Goal: Information Seeking & Learning: Learn about a topic

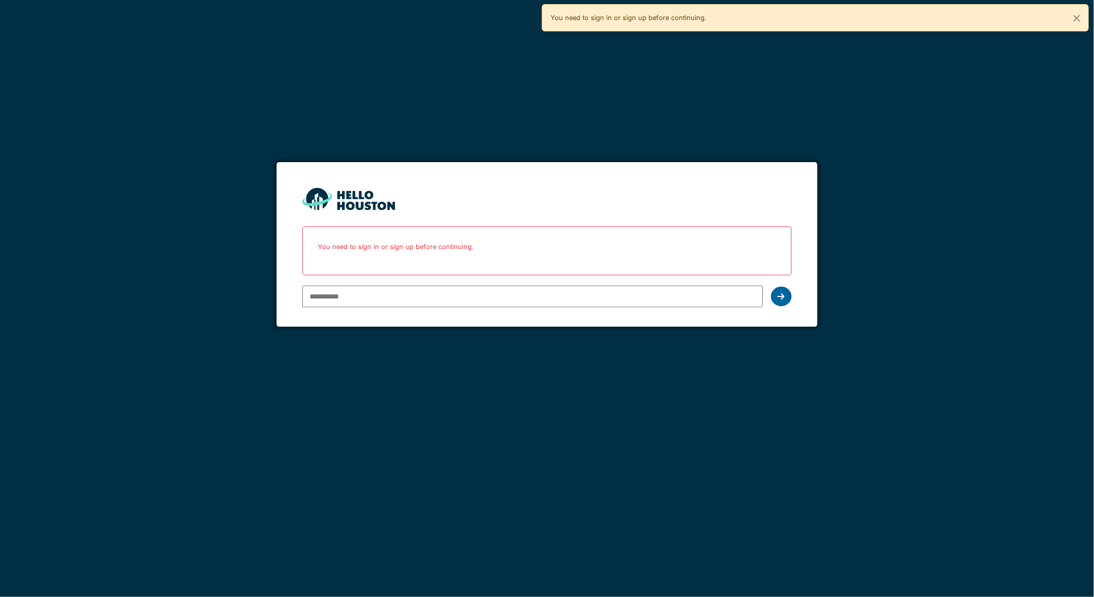
type input "**********"
click at [784, 296] on icon at bounding box center [781, 296] width 7 height 8
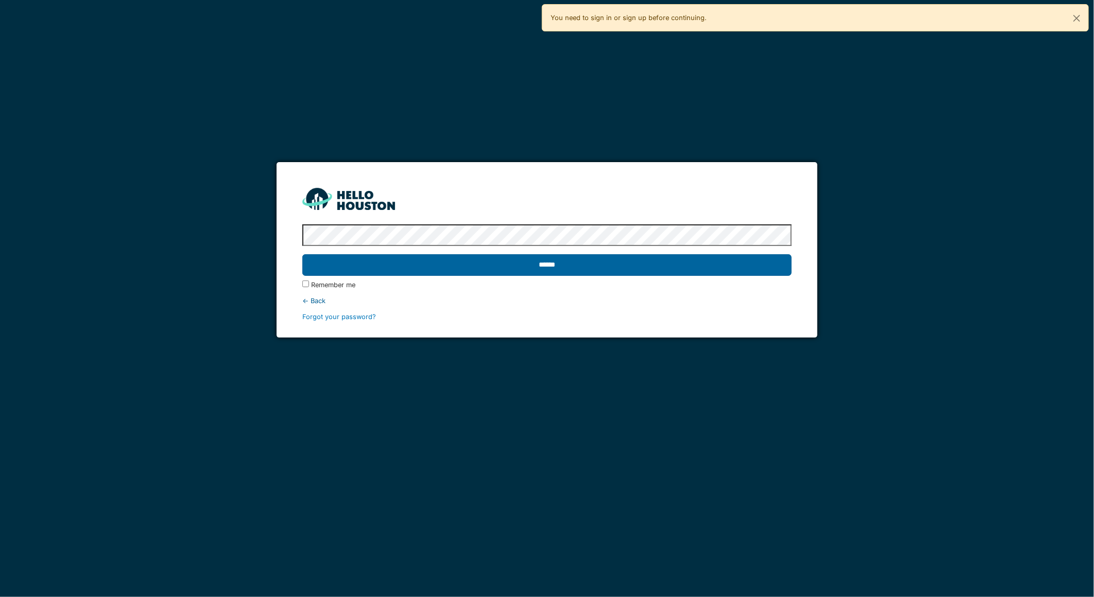
click at [574, 264] on input "******" at bounding box center [546, 265] width 489 height 22
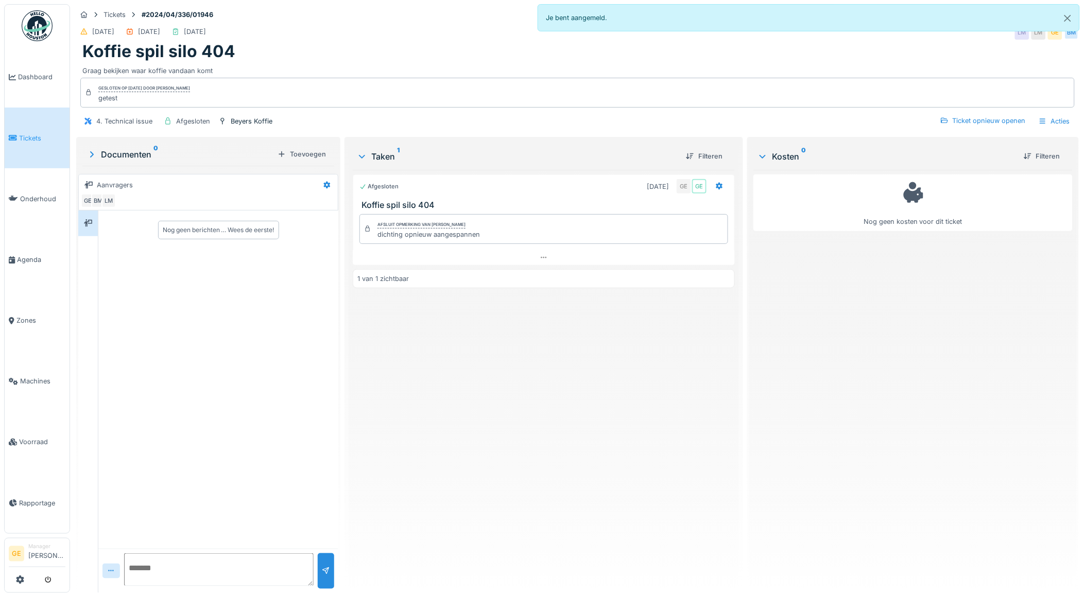
click at [239, 588] on div at bounding box center [218, 572] width 189 height 36
click at [37, 440] on link "Voorraad" at bounding box center [37, 442] width 65 height 61
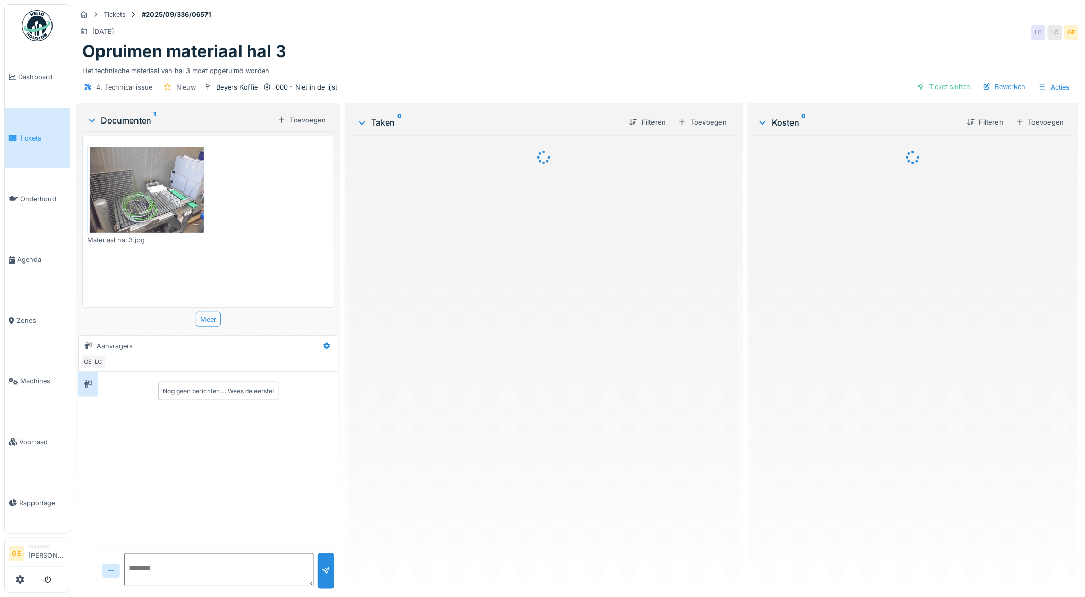
click at [159, 211] on img at bounding box center [147, 189] width 114 height 85
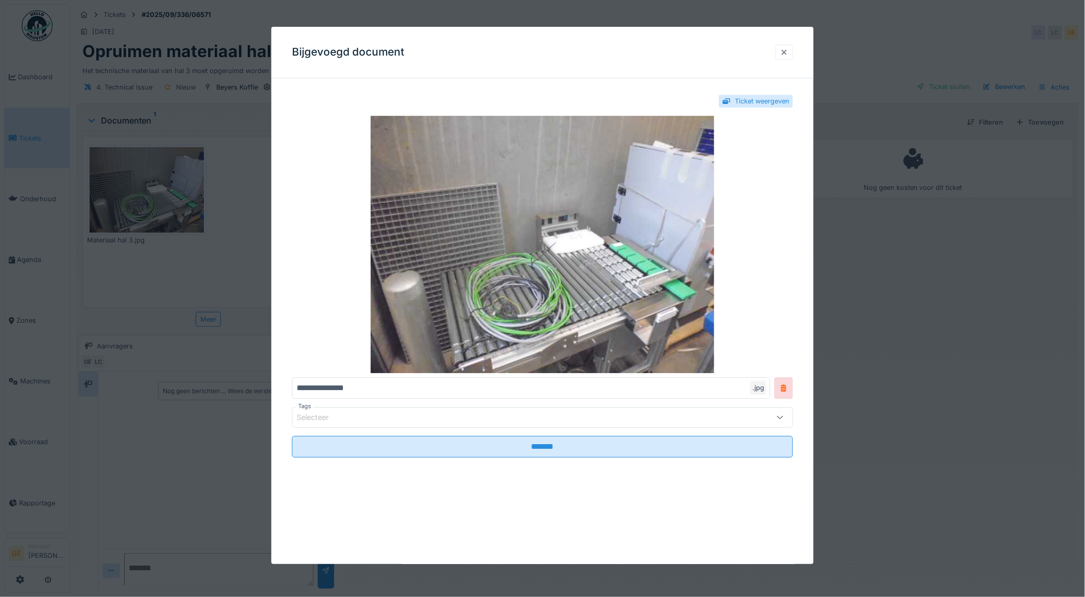
click at [788, 49] on div at bounding box center [784, 52] width 8 height 10
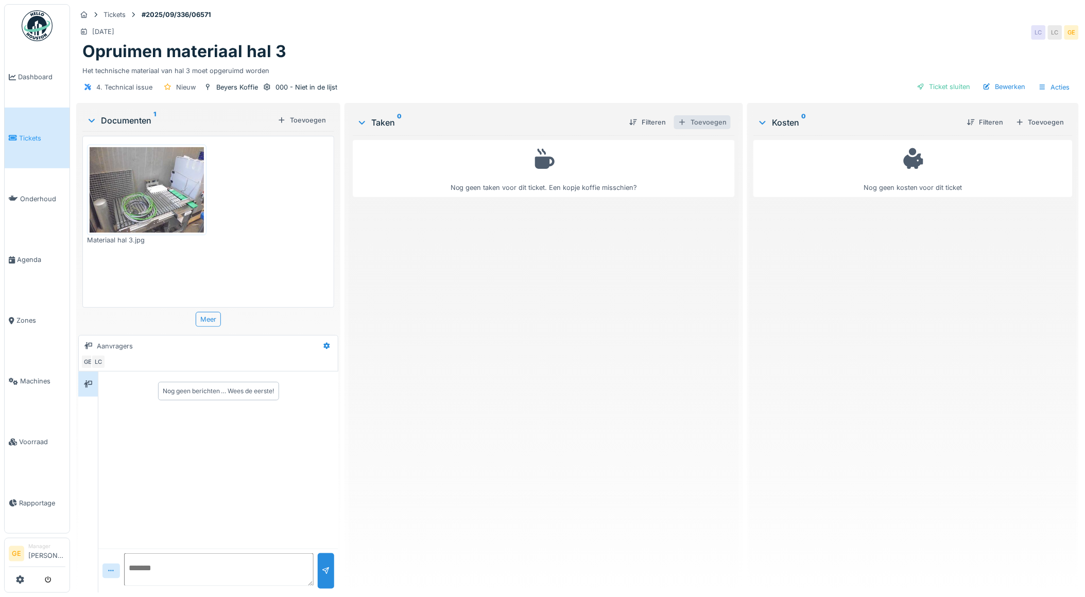
click at [712, 124] on div "Toevoegen" at bounding box center [702, 122] width 57 height 14
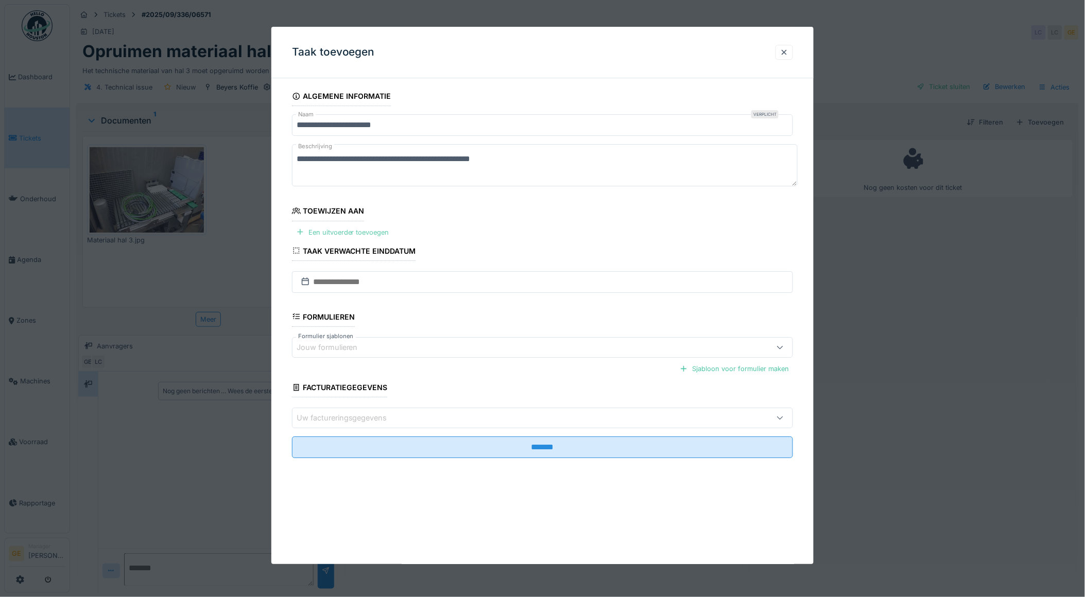
click at [352, 230] on div "Een uitvoerder toevoegen" at bounding box center [342, 233] width 101 height 14
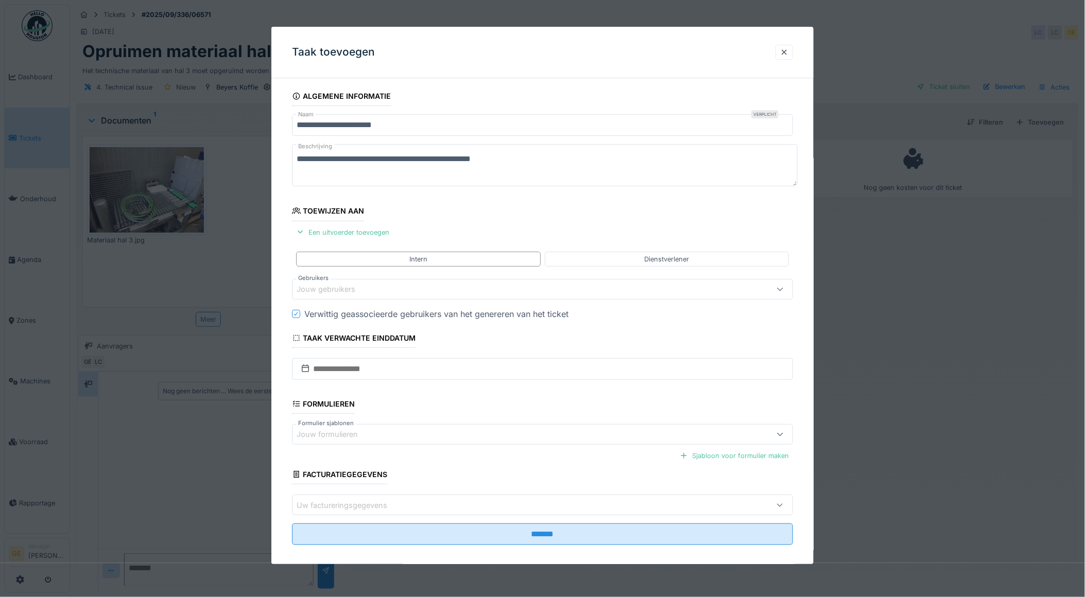
click at [333, 288] on div "Jouw gebruikers" at bounding box center [333, 289] width 73 height 11
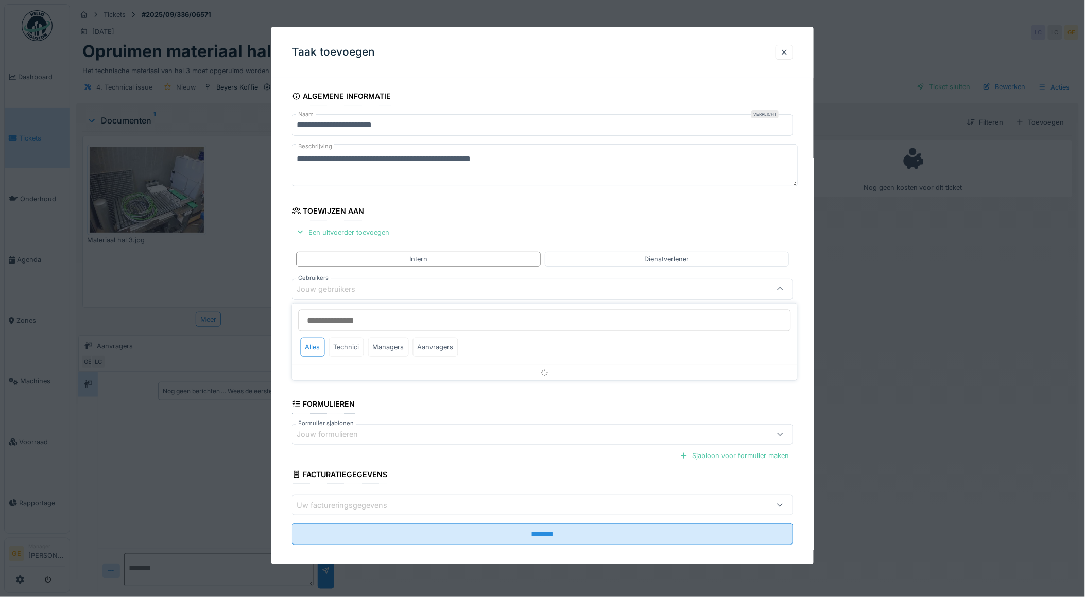
click at [350, 348] on div "Technici" at bounding box center [346, 347] width 35 height 19
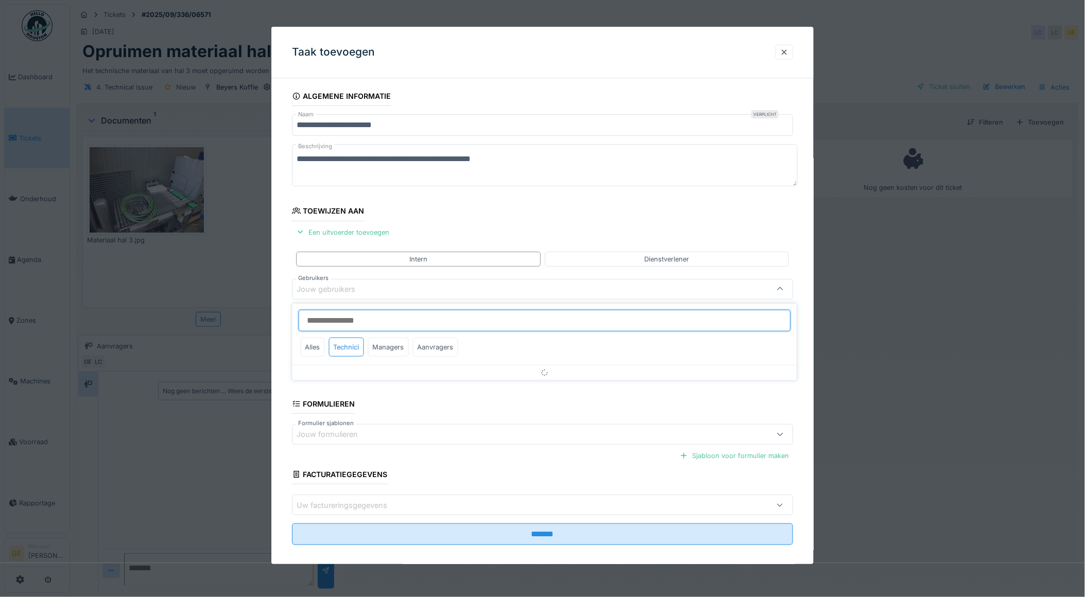
click at [326, 323] on input "Gebruikers" at bounding box center [545, 321] width 492 height 22
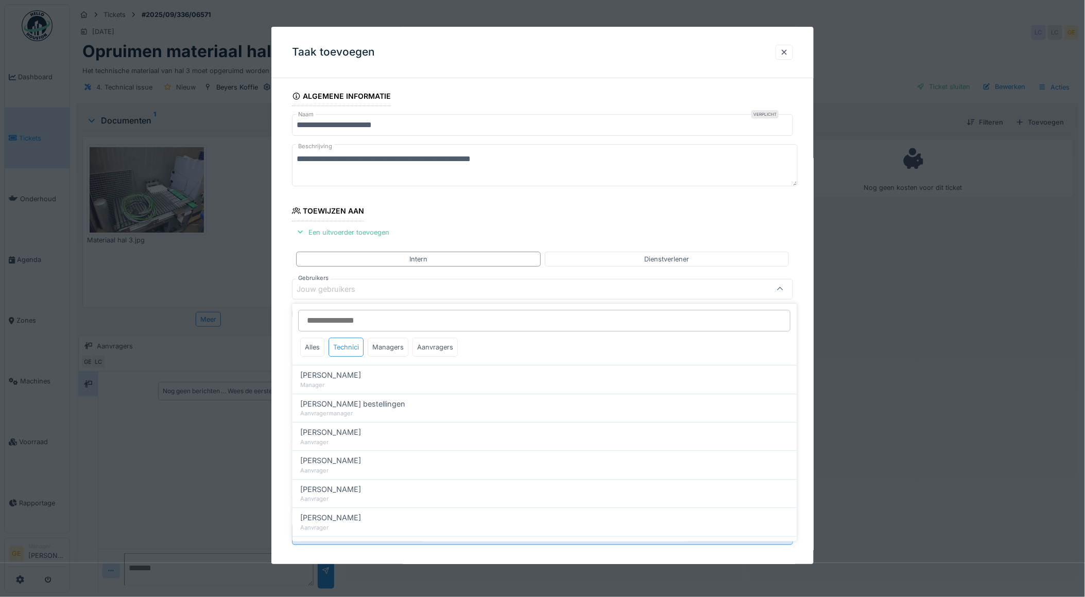
click at [345, 347] on div "Technici" at bounding box center [346, 347] width 35 height 19
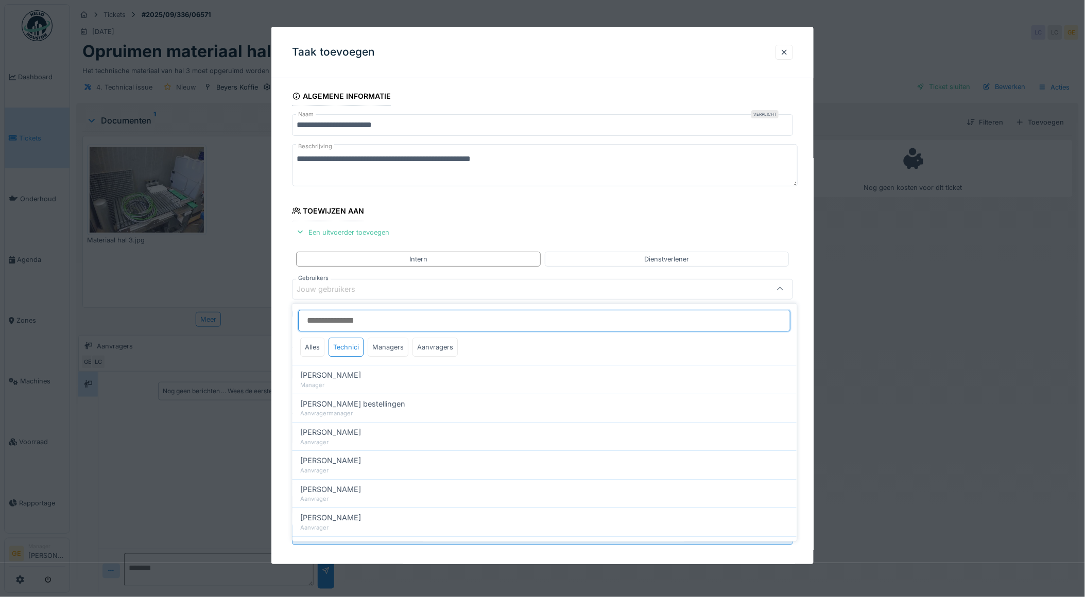
click at [326, 322] on input "Gebruikers" at bounding box center [545, 321] width 492 height 22
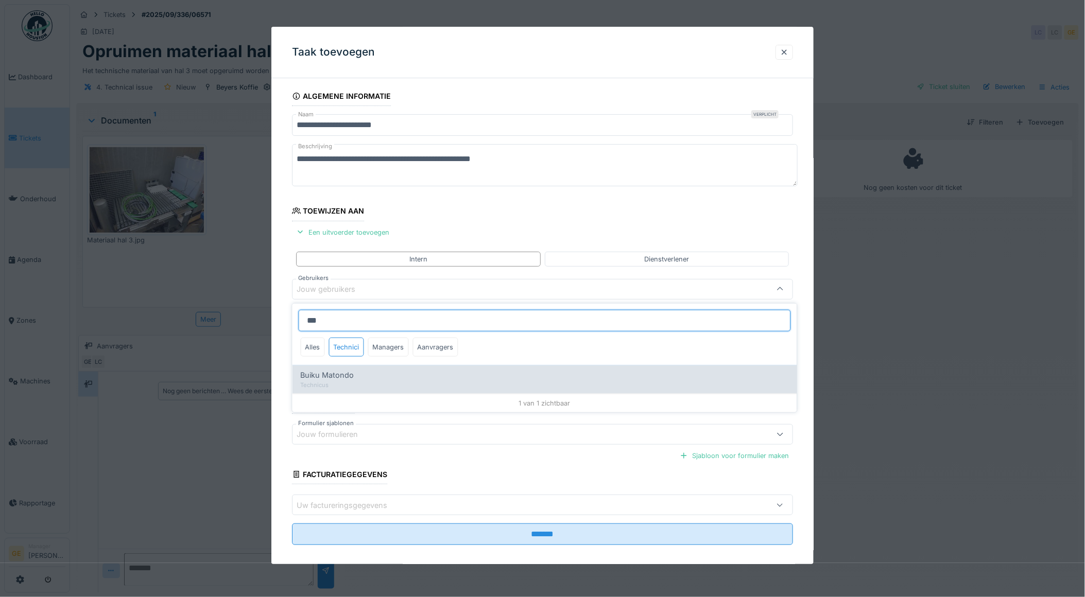
type input "***"
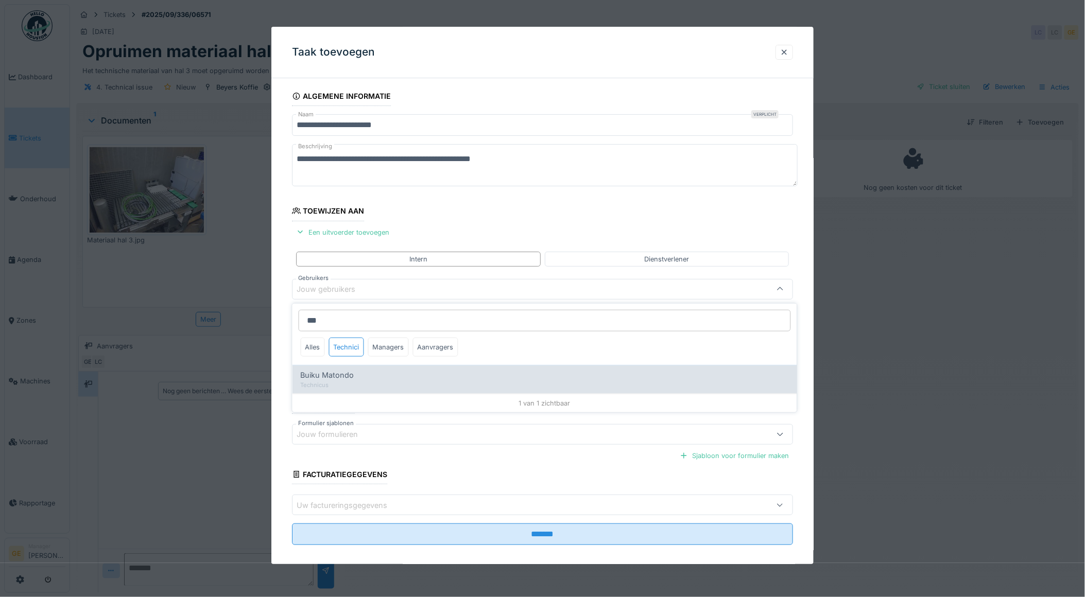
click at [326, 373] on span "Buiku Matondo" at bounding box center [328, 375] width 54 height 11
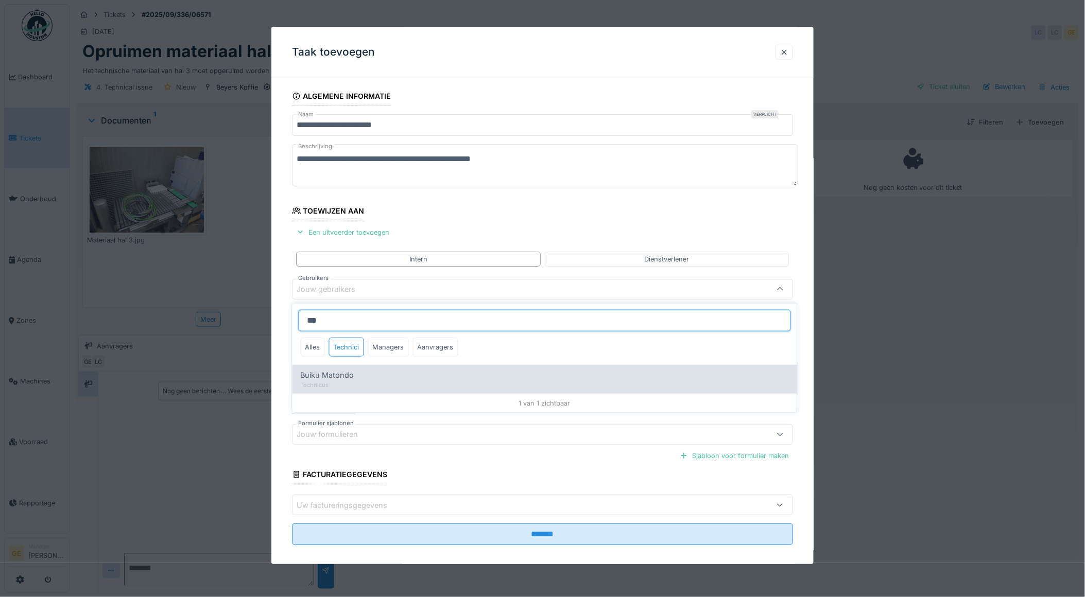
type input "****"
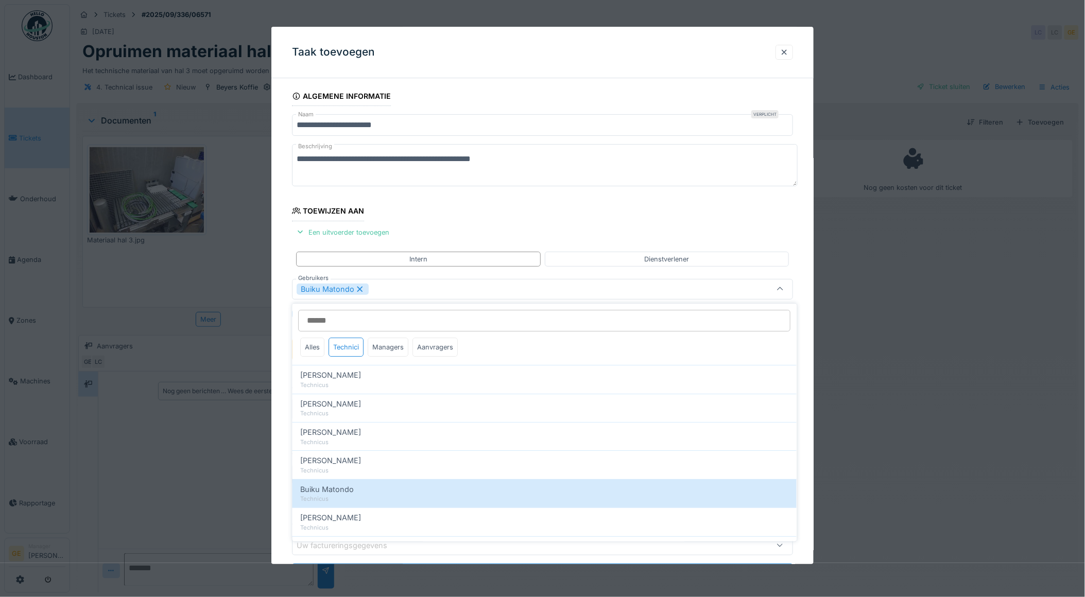
click at [359, 287] on icon at bounding box center [359, 289] width 9 height 7
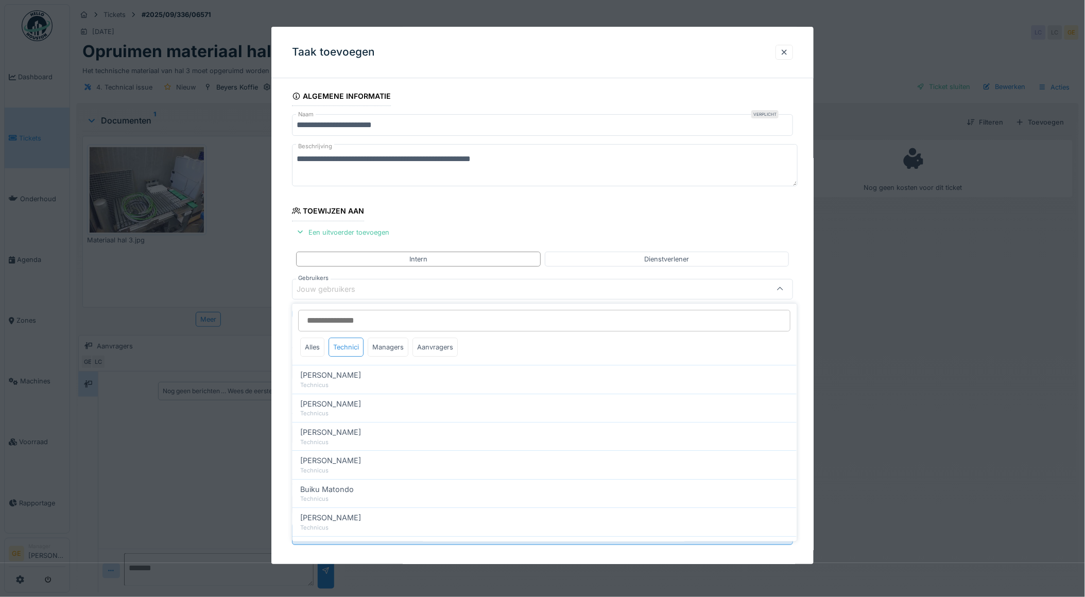
click at [350, 346] on div "Technici" at bounding box center [346, 347] width 35 height 19
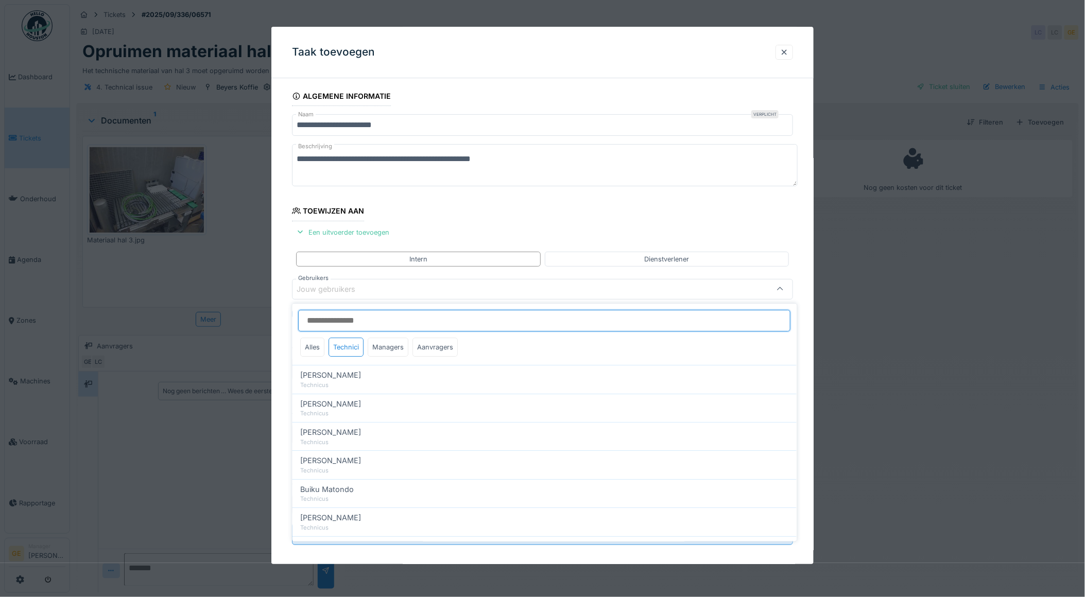
click at [320, 324] on input "Gebruikers" at bounding box center [545, 321] width 492 height 22
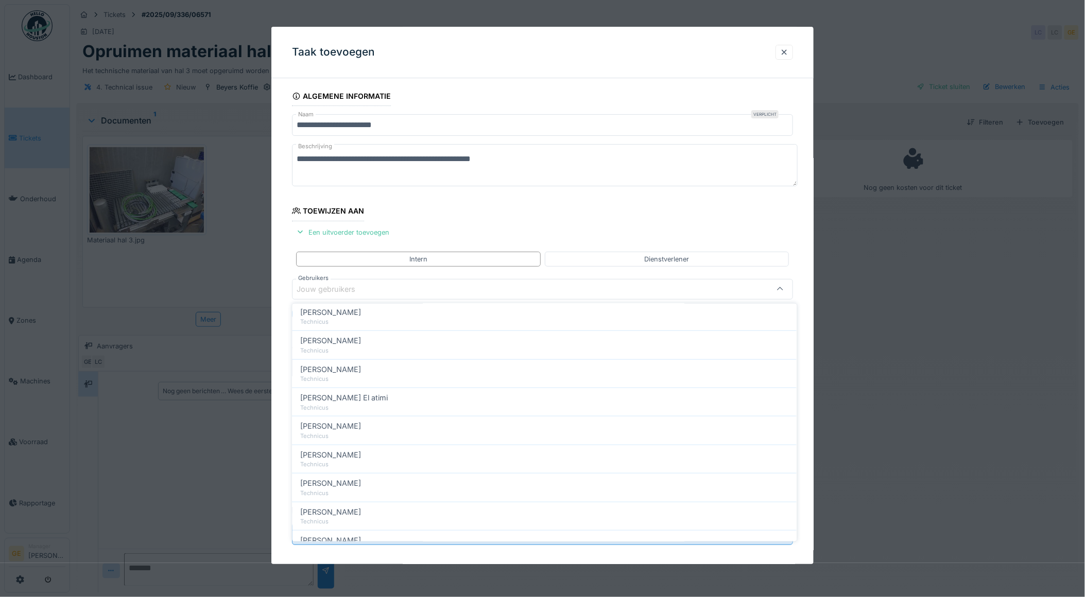
scroll to position [315, 0]
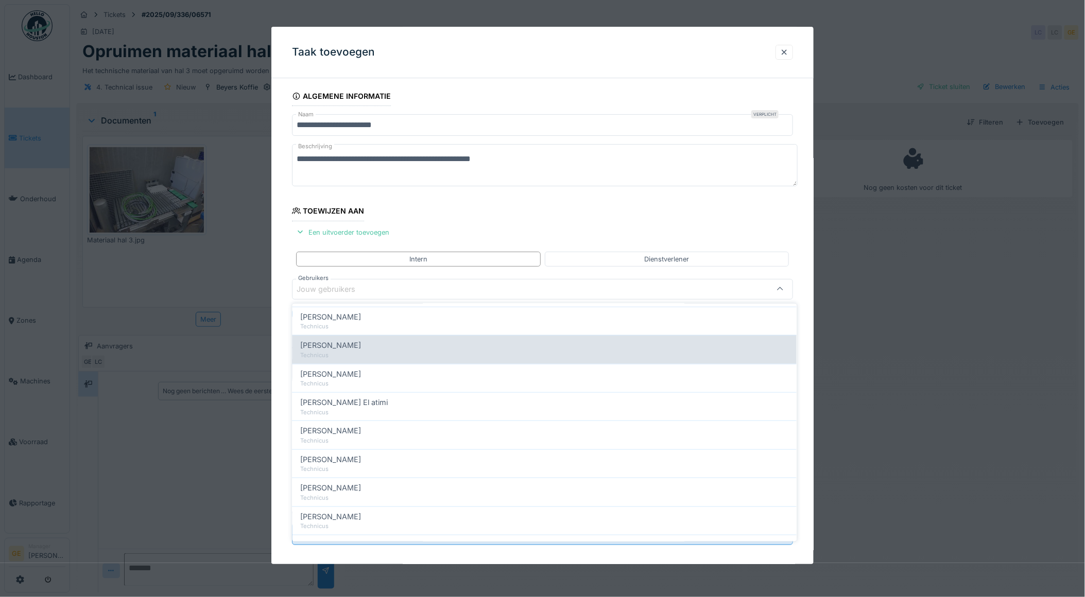
click at [347, 352] on div "Technicus" at bounding box center [545, 355] width 488 height 9
type input "****"
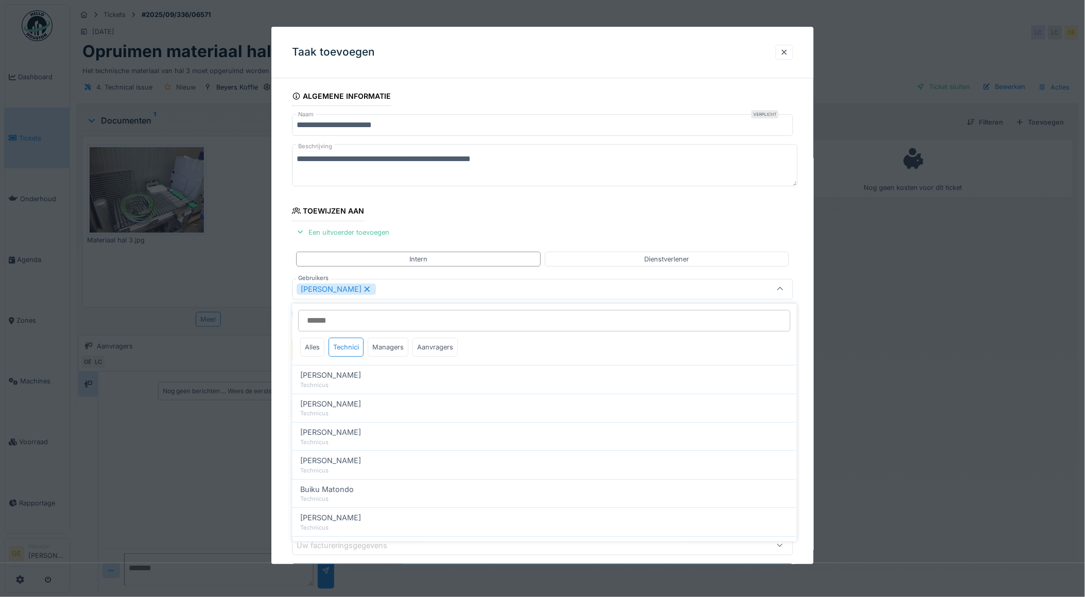
click at [282, 263] on div "**********" at bounding box center [542, 351] width 543 height 528
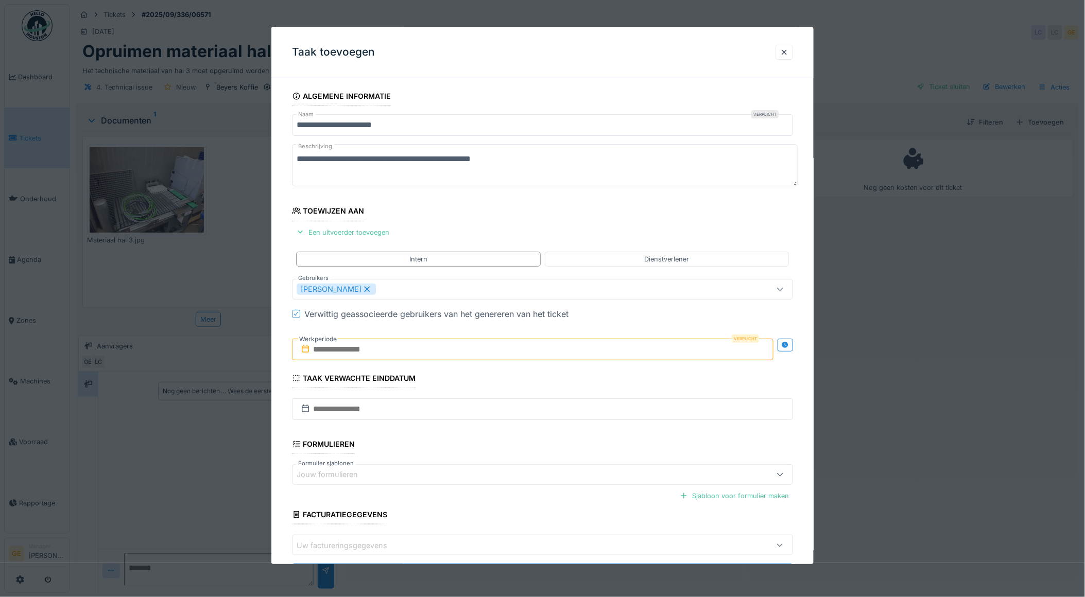
click at [341, 351] on input "text" at bounding box center [533, 350] width 482 height 22
click at [506, 464] on div "23" at bounding box center [501, 467] width 14 height 14
click at [485, 470] on div "22" at bounding box center [485, 467] width 14 height 15
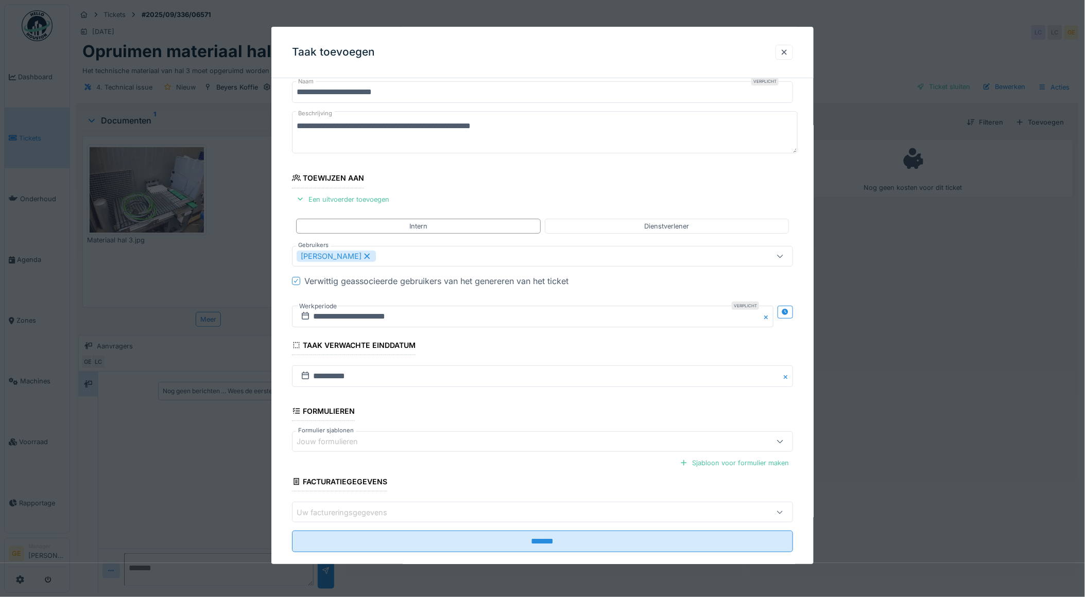
scroll to position [50, 0]
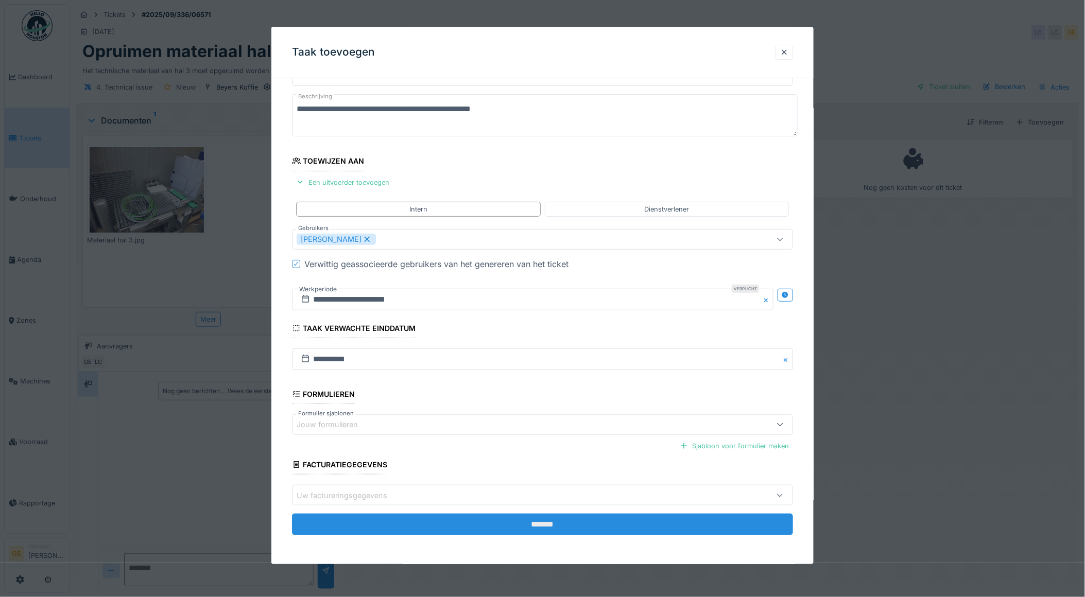
click at [423, 522] on input "*******" at bounding box center [543, 525] width 502 height 22
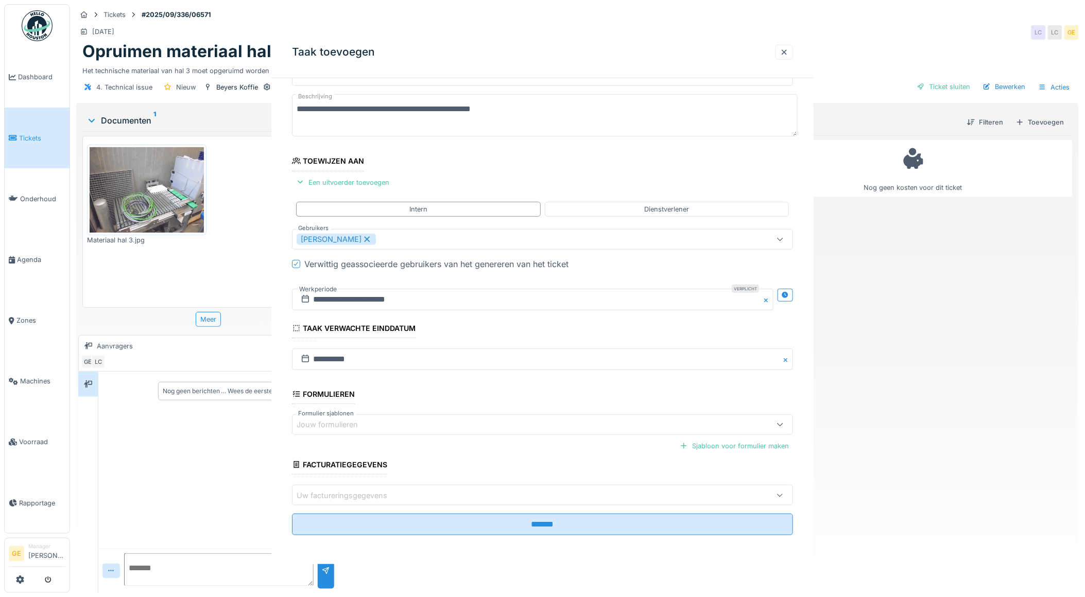
scroll to position [0, 0]
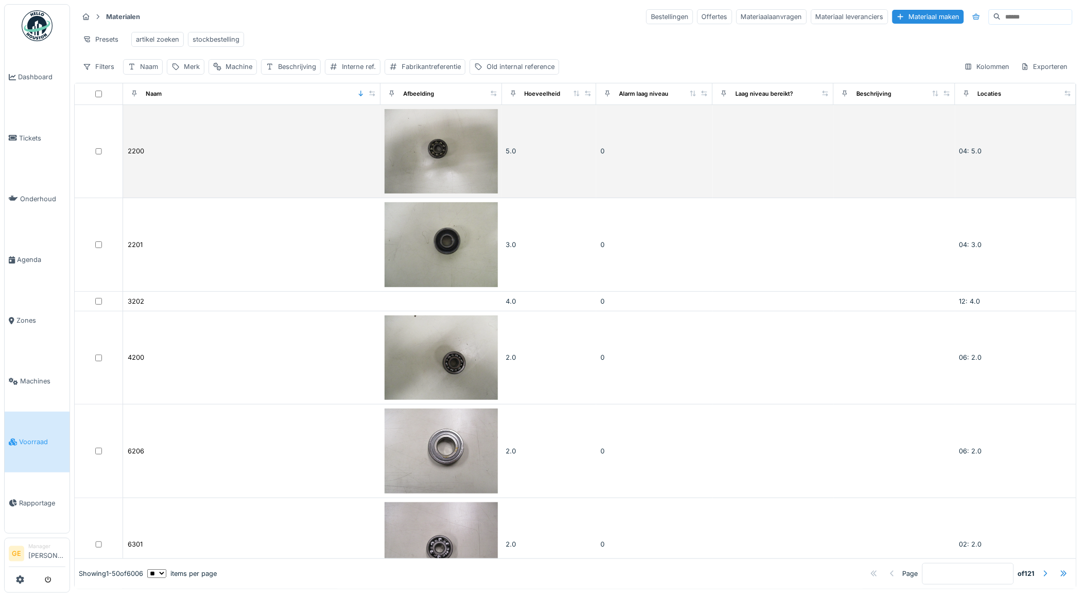
click at [309, 152] on td "2200" at bounding box center [251, 151] width 257 height 93
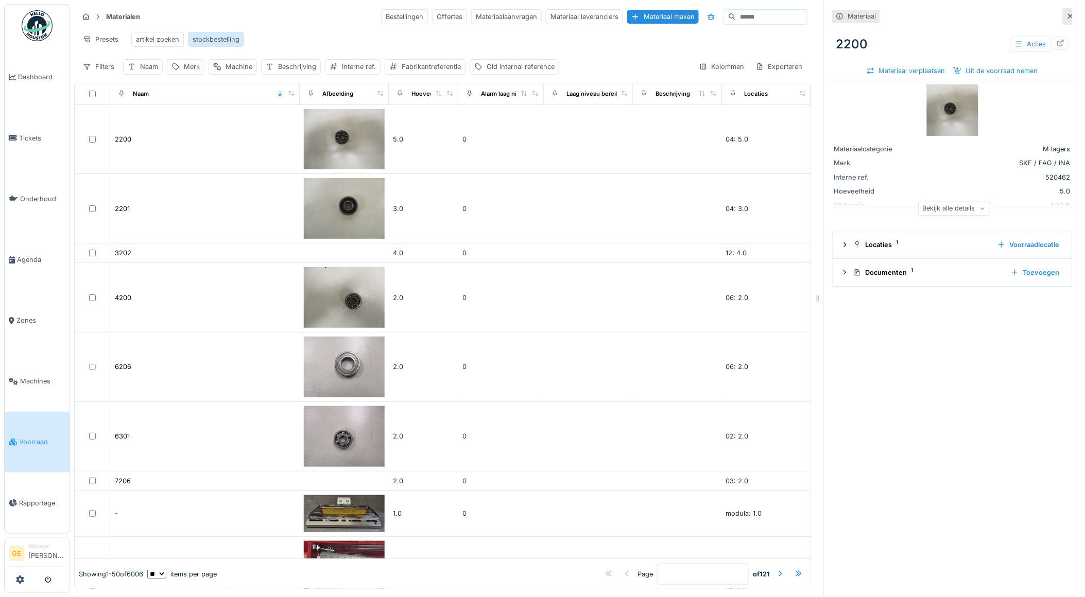
click at [222, 35] on div "stockbestelling" at bounding box center [216, 40] width 47 height 10
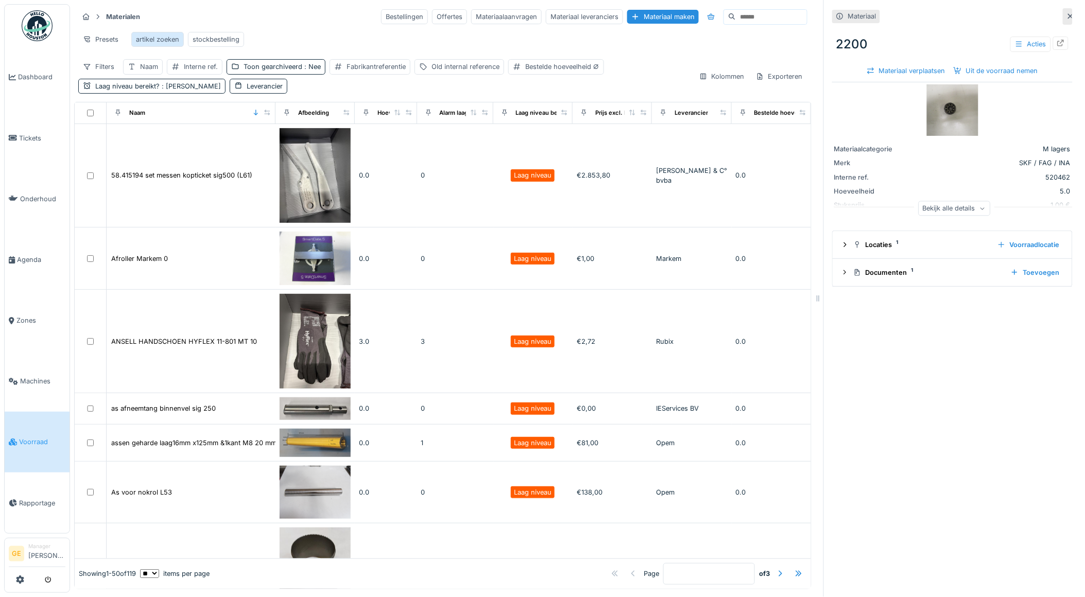
click at [145, 40] on div "artikel zoeken" at bounding box center [157, 40] width 43 height 10
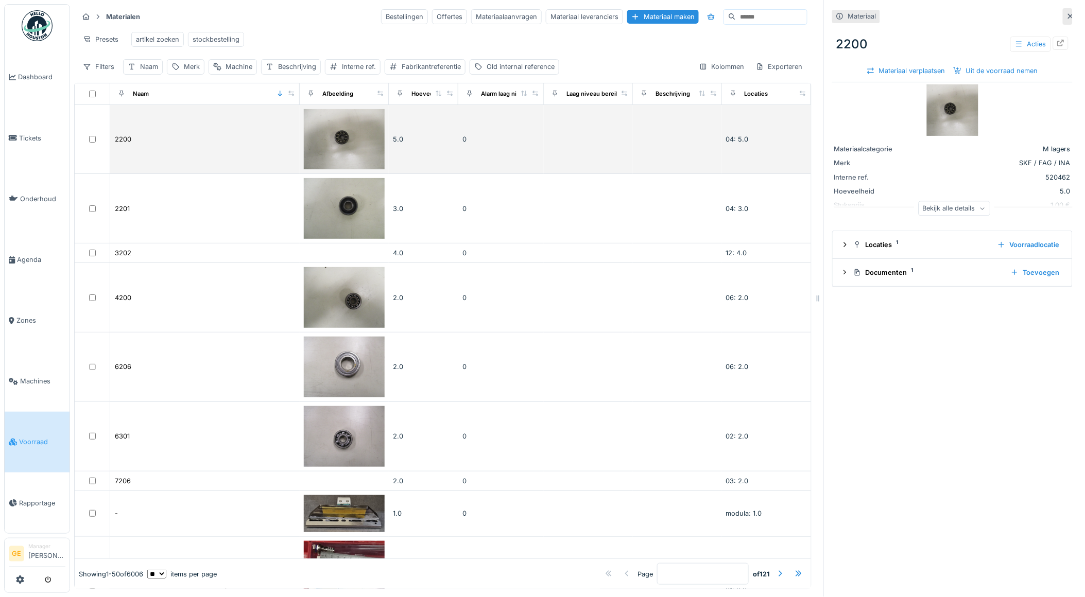
click at [236, 157] on td "2200" at bounding box center [204, 140] width 189 height 70
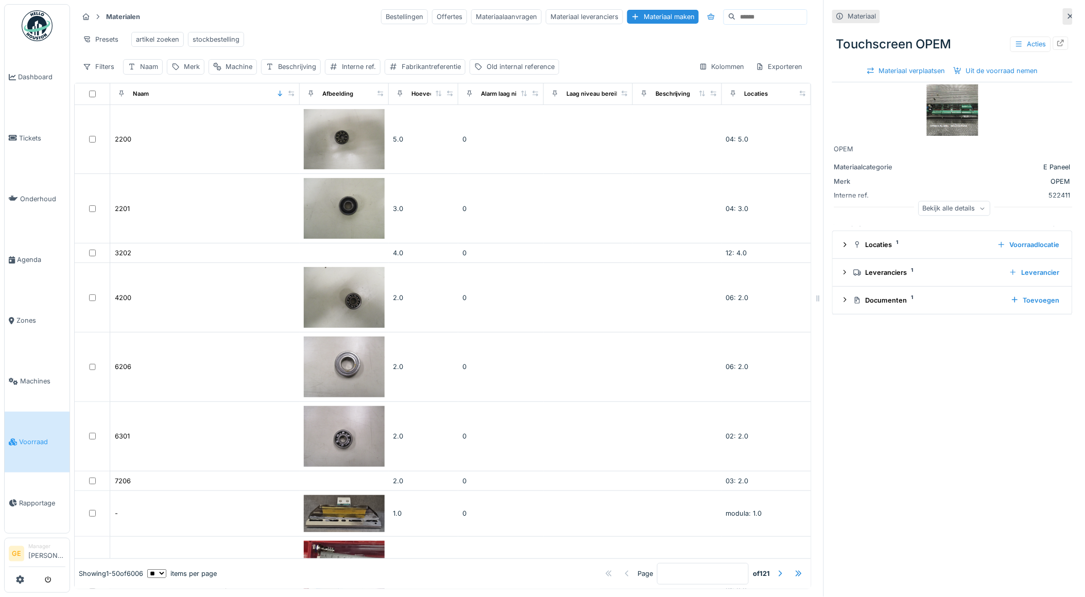
click at [939, 118] on img at bounding box center [952, 109] width 51 height 51
click at [1057, 40] on icon at bounding box center [1061, 43] width 8 height 7
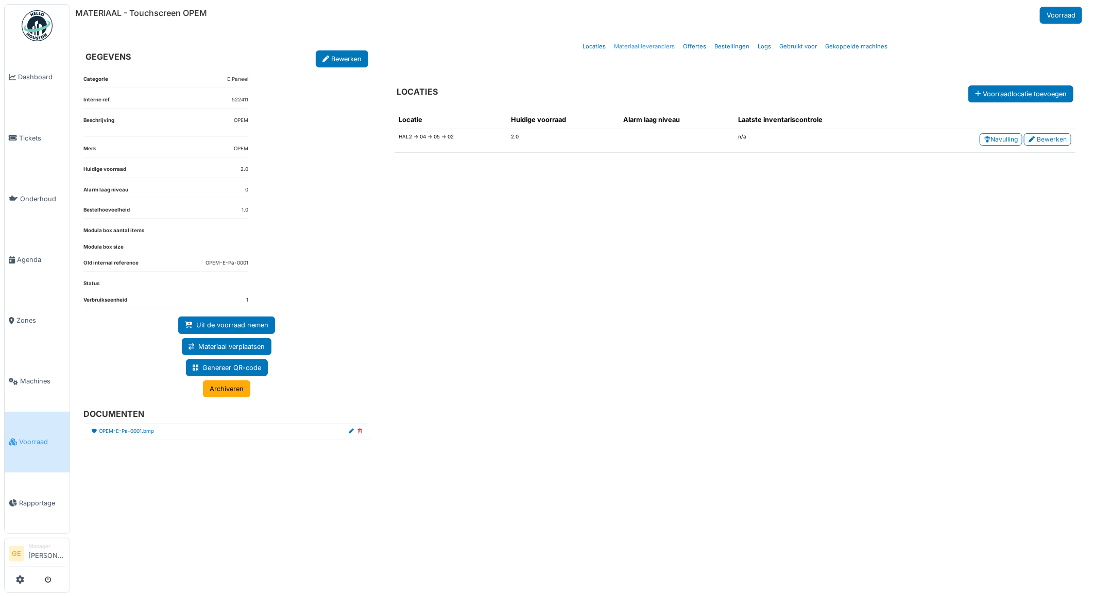
click at [637, 44] on link "Materiaal leveranciers" at bounding box center [644, 47] width 69 height 24
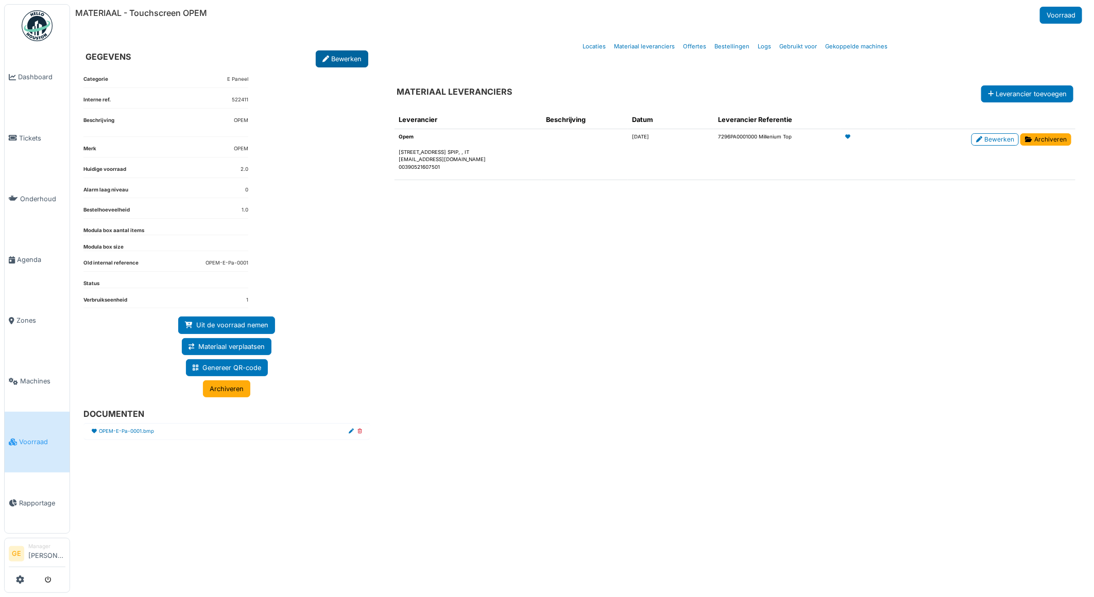
click at [342, 57] on link "Bewerken" at bounding box center [342, 58] width 53 height 17
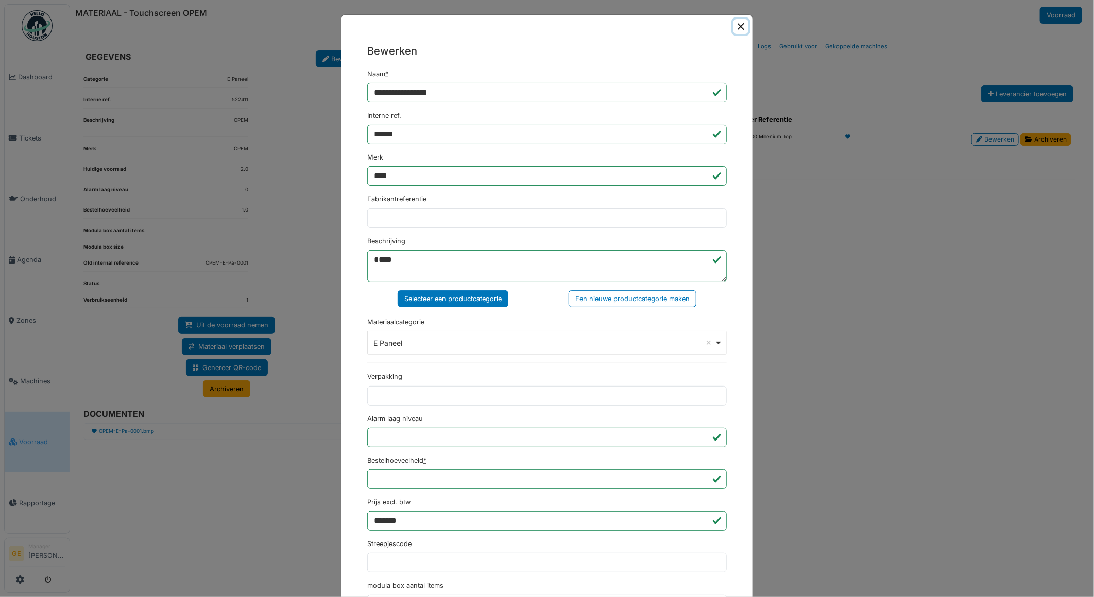
click at [735, 28] on button "Close" at bounding box center [740, 26] width 15 height 15
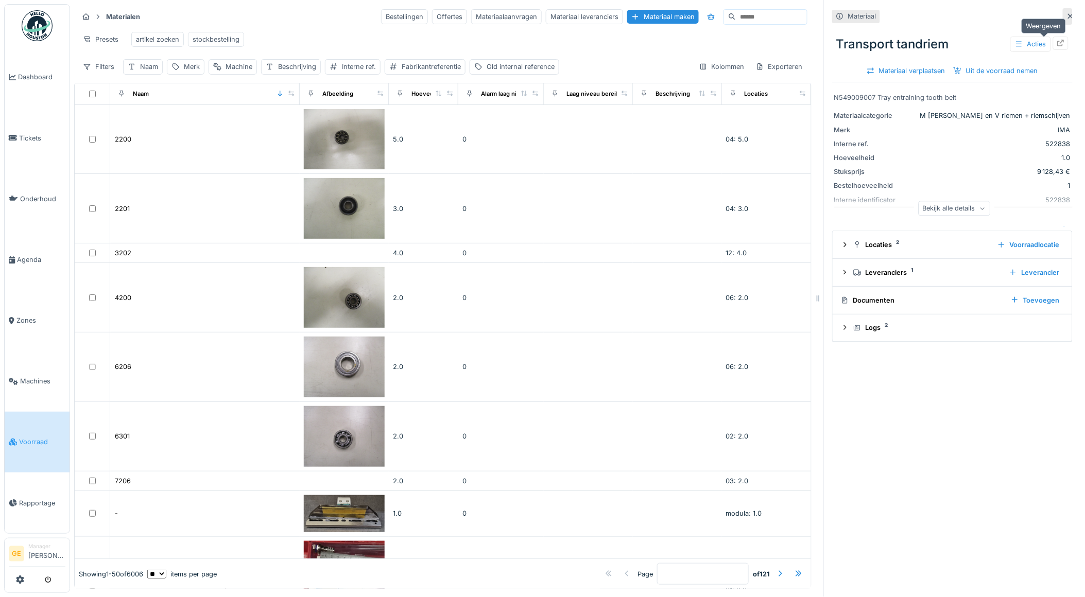
click at [1053, 41] on div at bounding box center [1060, 43] width 15 height 13
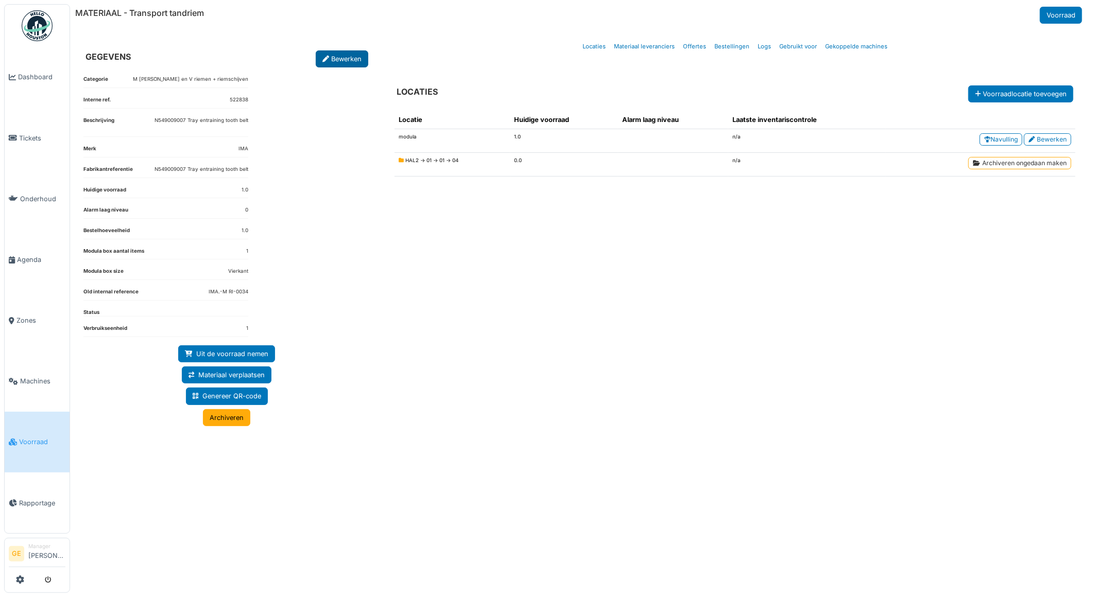
click at [346, 53] on link "Bewerken" at bounding box center [342, 58] width 53 height 17
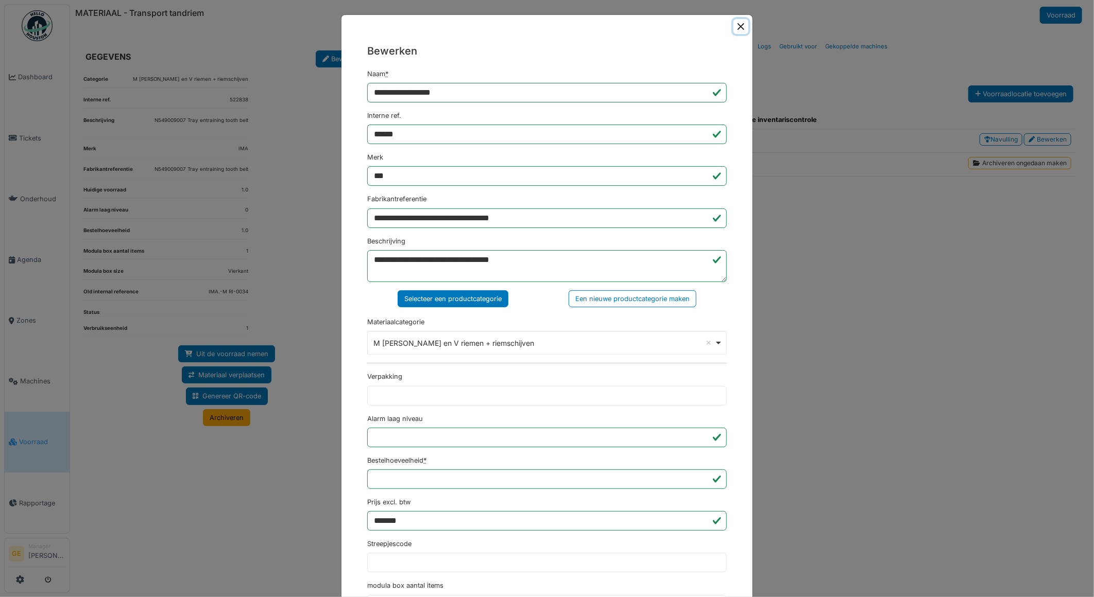
click at [740, 26] on button "Close" at bounding box center [740, 26] width 15 height 15
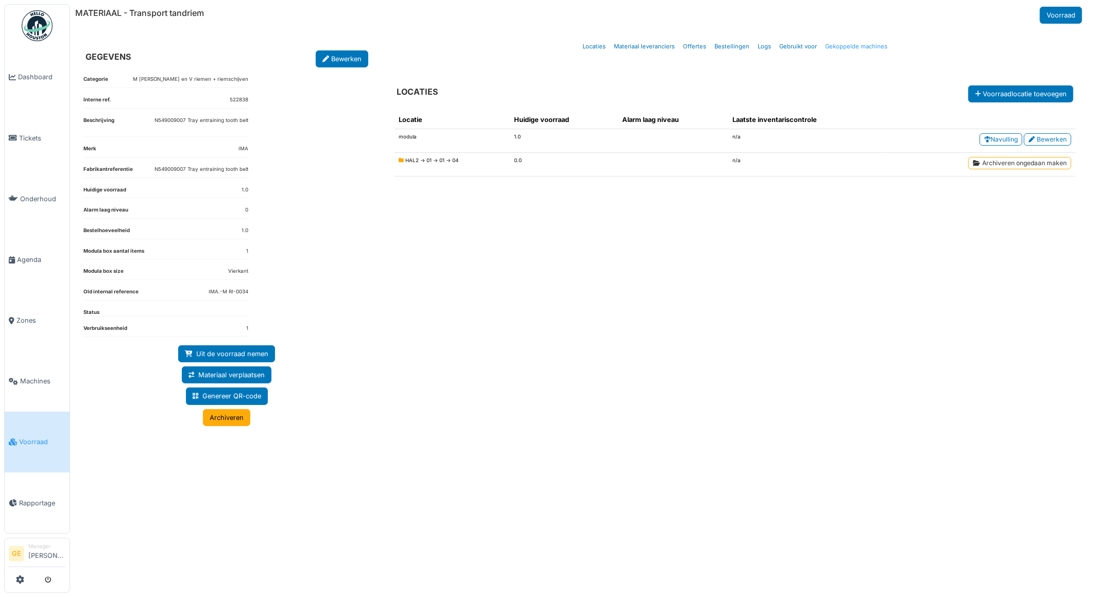
click at [860, 44] on link "Gekoppelde machines" at bounding box center [856, 47] width 71 height 24
select select "***"
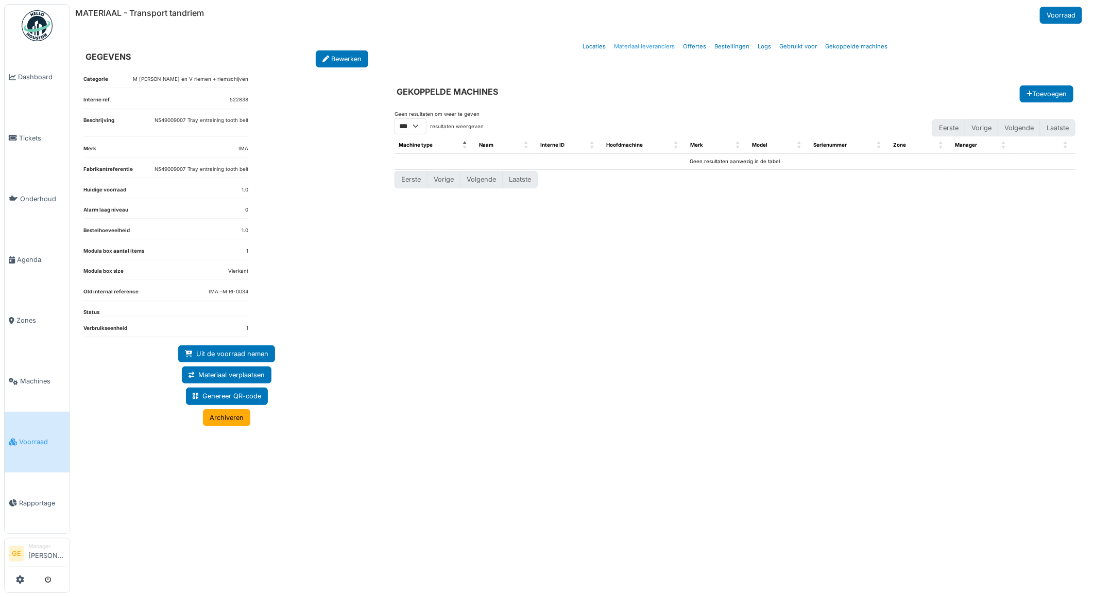
click at [661, 47] on link "Materiaal leveranciers" at bounding box center [644, 47] width 69 height 24
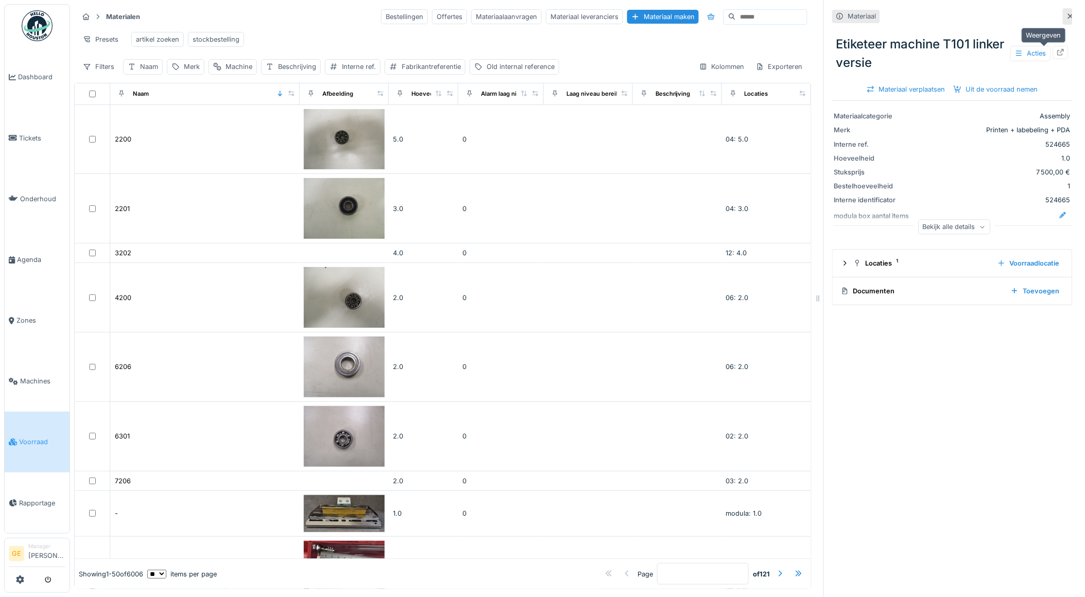
click at [1058, 50] on icon at bounding box center [1061, 52] width 7 height 7
click at [1056, 16] on div "Materiaal Etiketeer machine T101 linker versie Acties Materiaal verplaatsen Uit…" at bounding box center [951, 298] width 257 height 597
click at [1068, 16] on icon at bounding box center [1070, 16] width 5 height 5
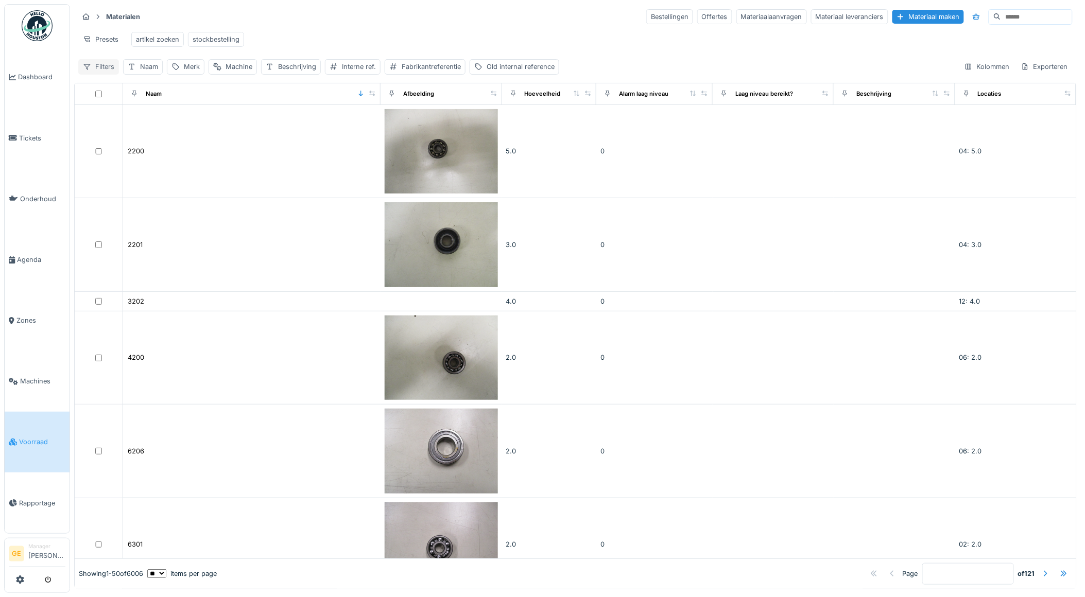
click at [95, 74] on div "Filters" at bounding box center [98, 66] width 41 height 15
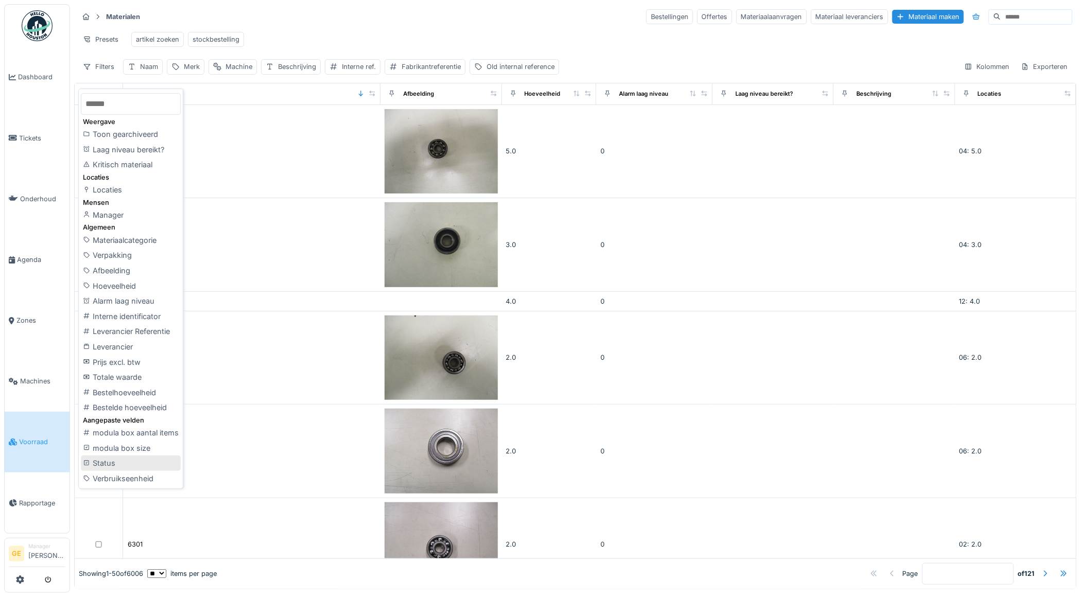
click at [99, 459] on div "Status" at bounding box center [131, 463] width 100 height 15
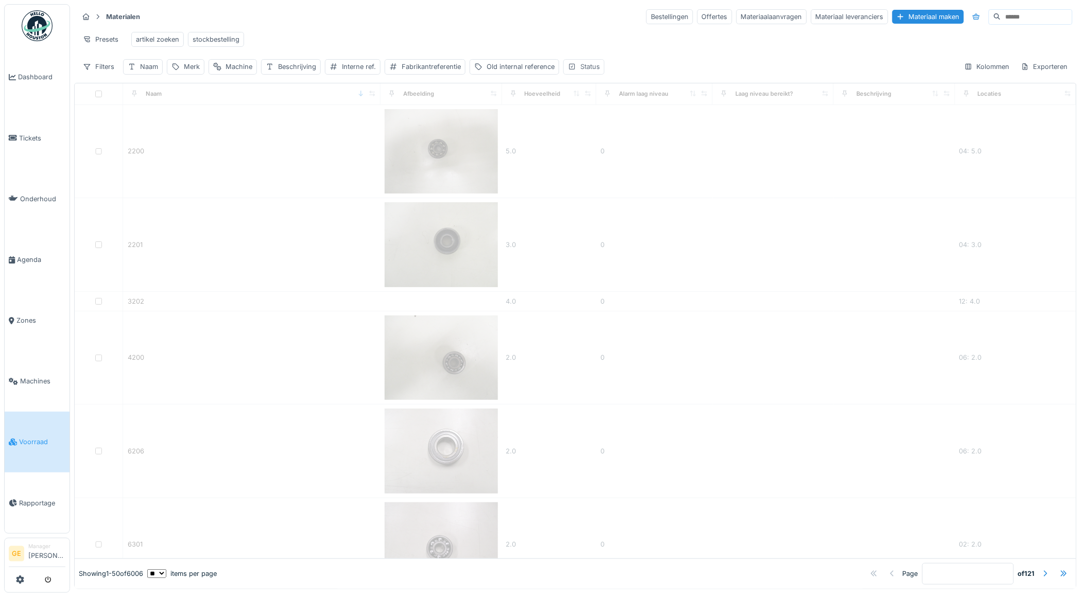
click at [593, 72] on div "Status" at bounding box center [590, 67] width 20 height 10
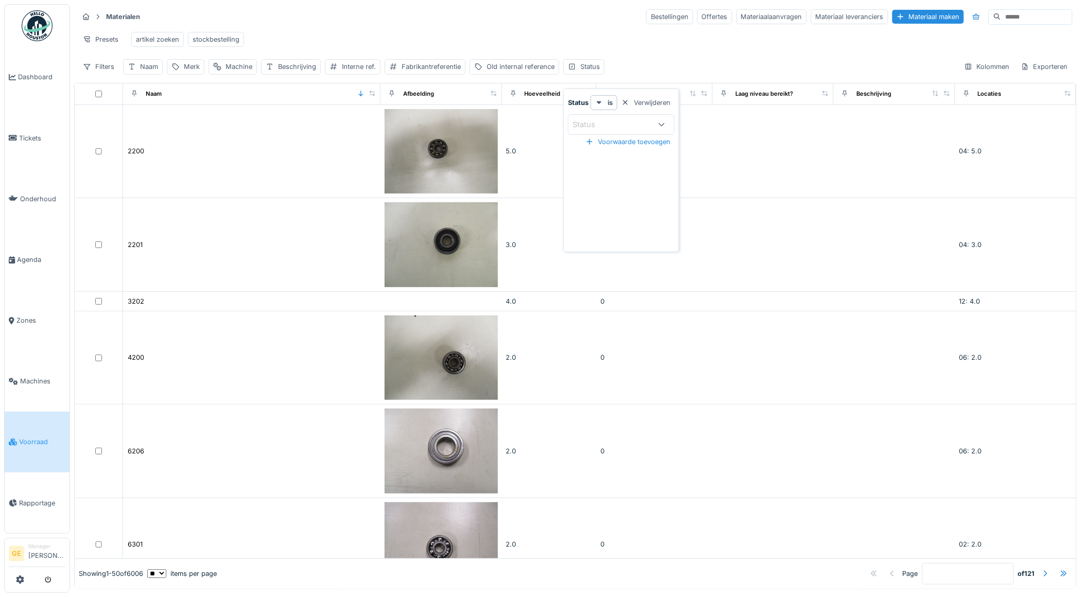
click at [661, 124] on icon at bounding box center [662, 124] width 8 height 7
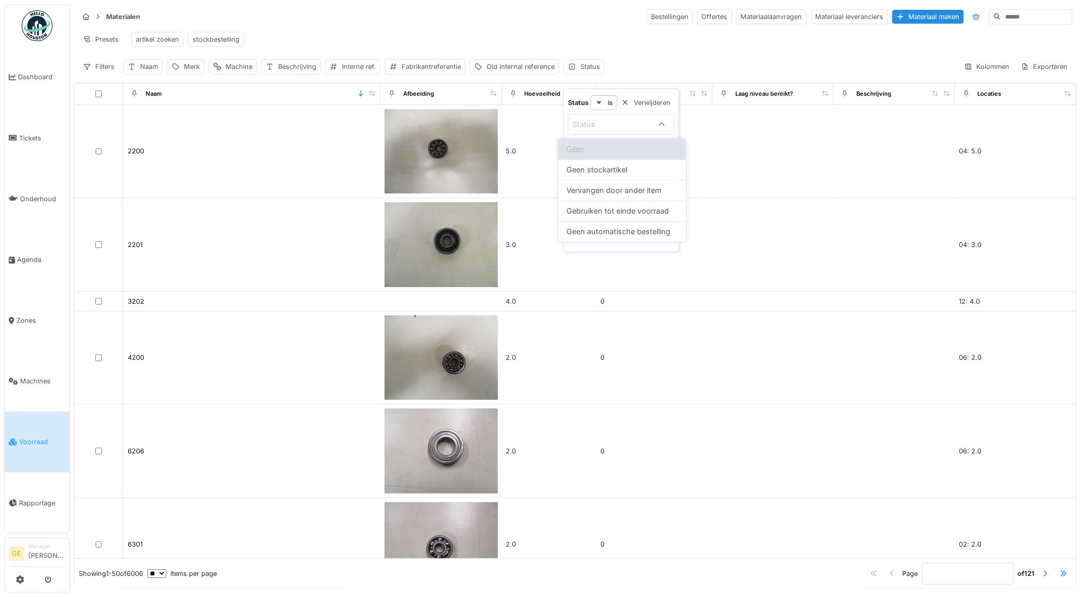
click at [595, 148] on div "Geen" at bounding box center [622, 149] width 128 height 21
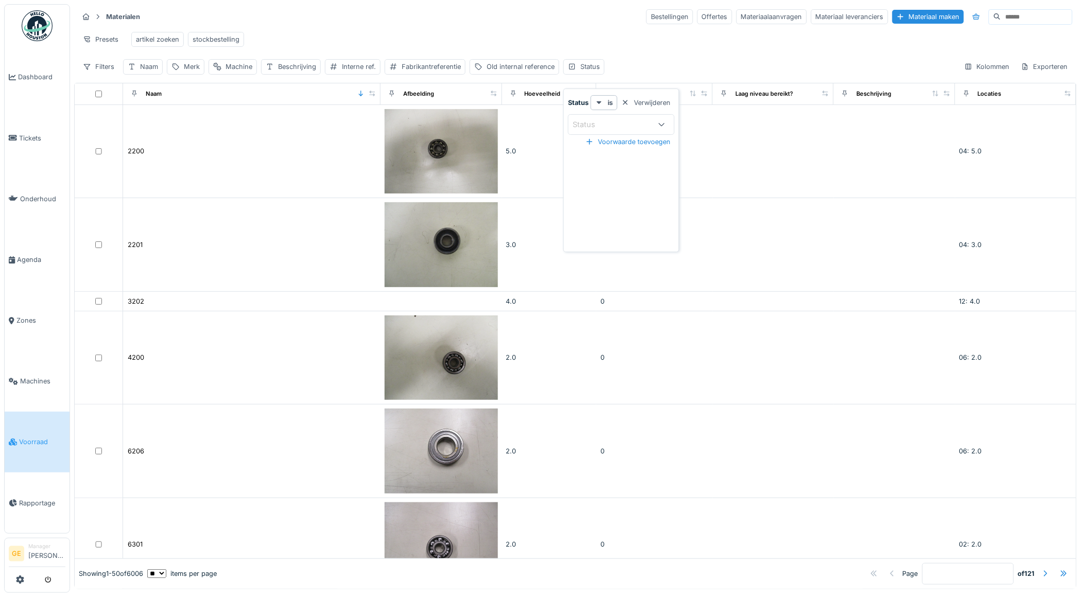
click at [662, 127] on icon at bounding box center [662, 124] width 8 height 7
click at [600, 101] on icon at bounding box center [599, 102] width 5 height 3
click at [604, 156] on div "aanwezig is" at bounding box center [624, 156] width 60 height 15
click at [632, 122] on div "Voorwaarde toevoegen" at bounding box center [659, 121] width 93 height 14
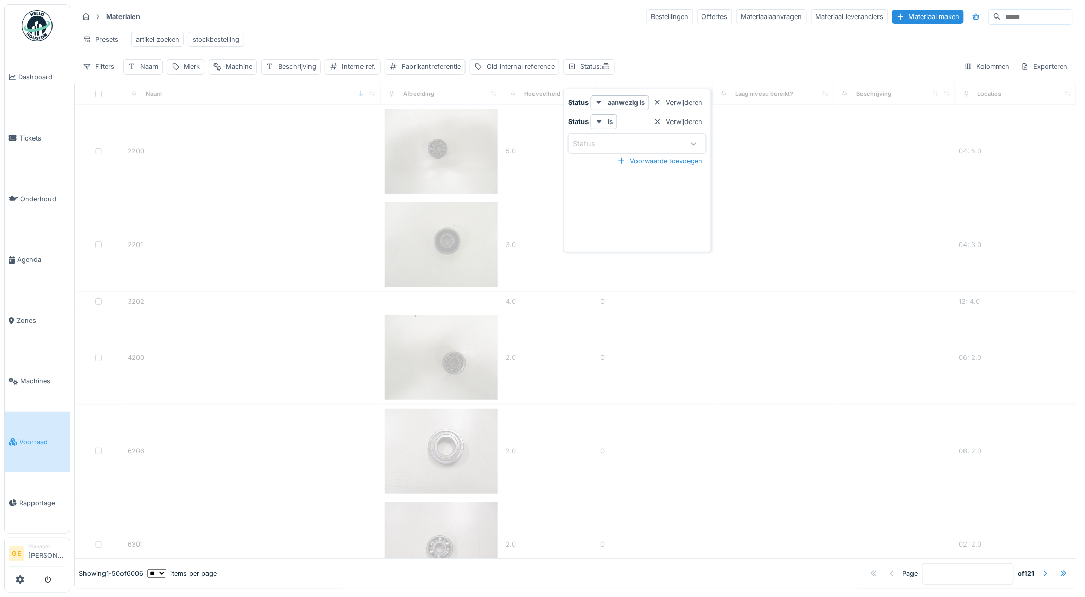
click at [601, 140] on div "Status" at bounding box center [591, 143] width 37 height 11
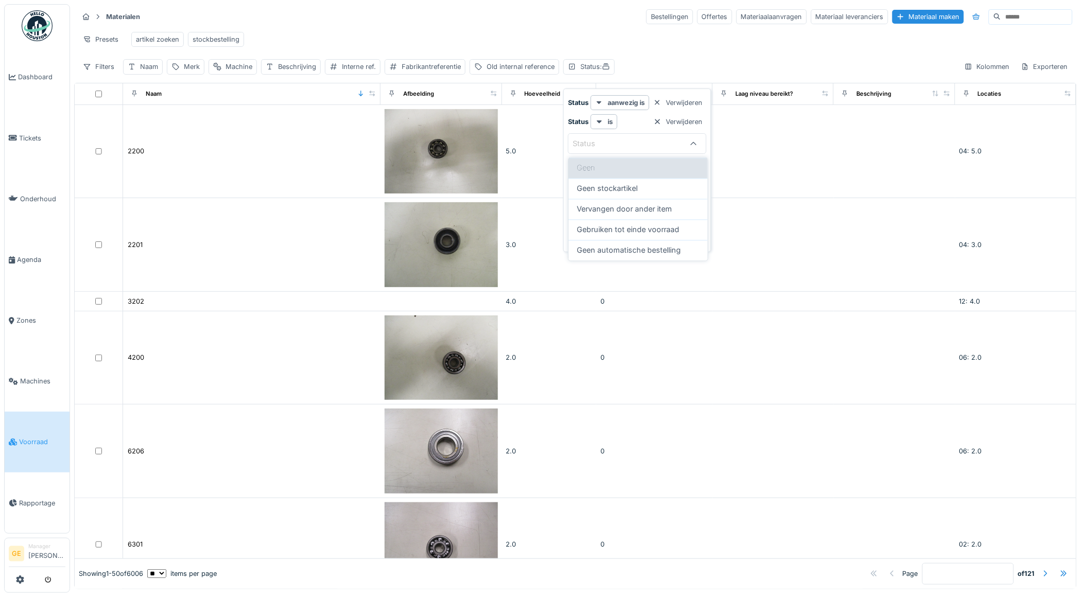
click at [602, 168] on div "Geen" at bounding box center [637, 168] width 139 height 21
click at [660, 120] on div at bounding box center [657, 122] width 8 height 10
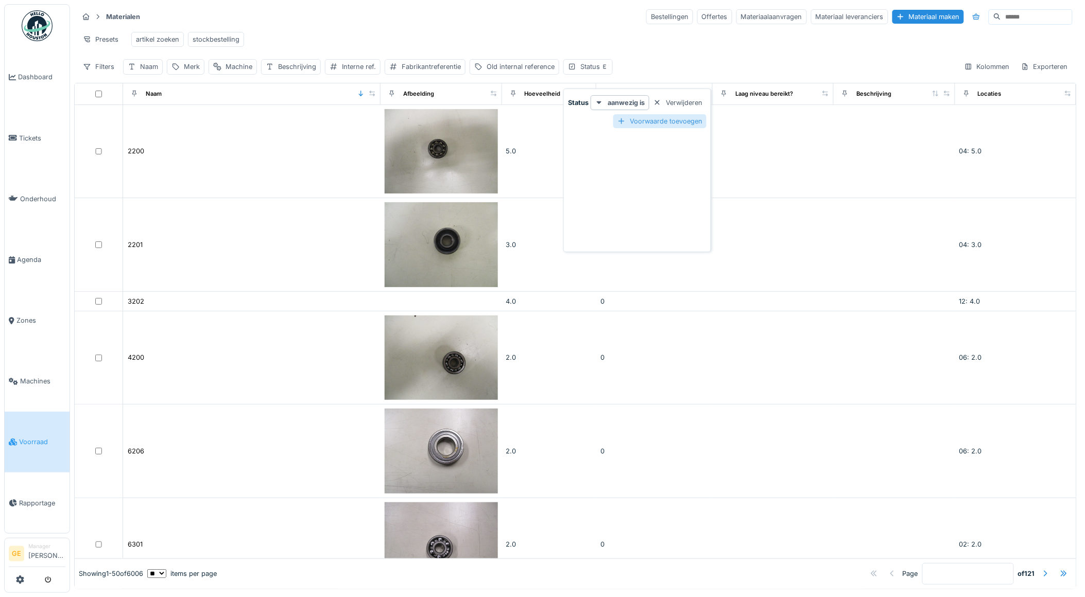
click at [659, 119] on div "Voorwaarde toevoegen" at bounding box center [659, 121] width 93 height 14
click at [658, 122] on div at bounding box center [657, 122] width 8 height 10
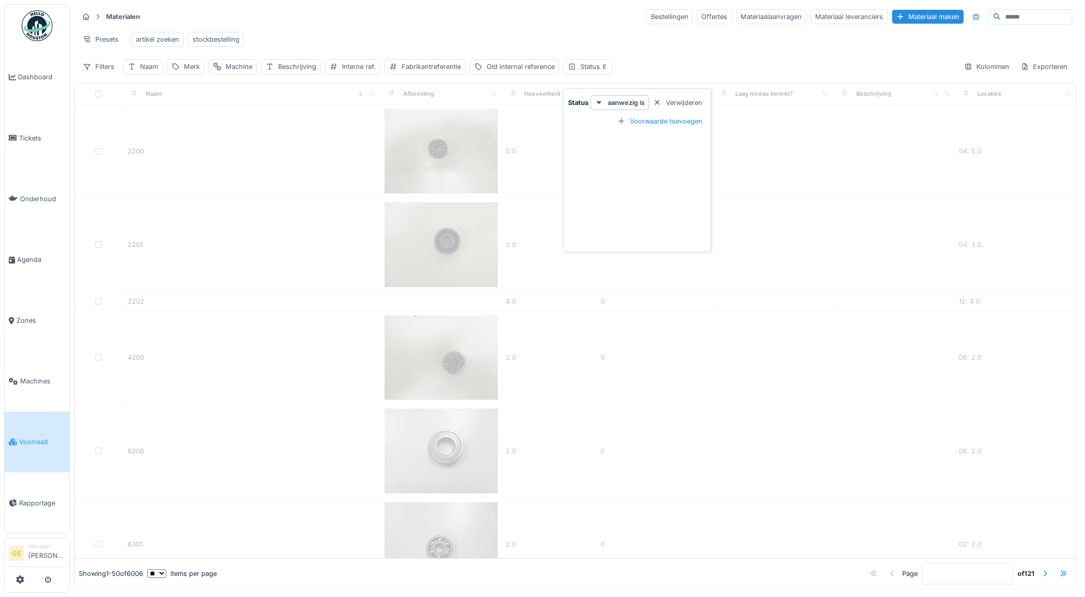
click at [617, 174] on div "Status aanwezig is Verwijderen Voorwaarde toevoegen" at bounding box center [637, 172] width 143 height 154
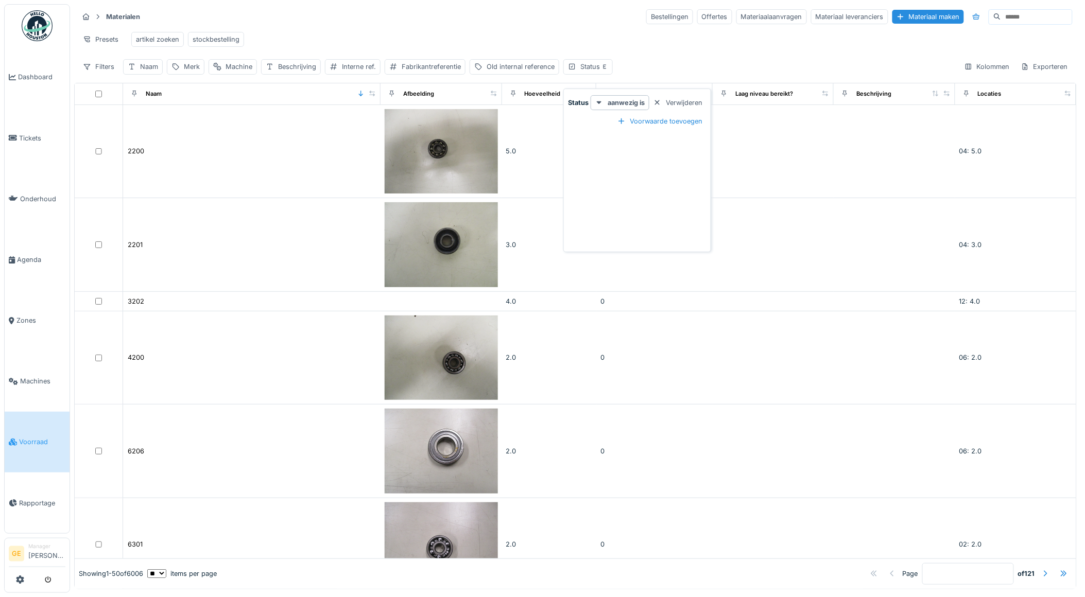
click at [603, 176] on div "Status aanwezig is Verwijderen Voorwaarde toevoegen" at bounding box center [637, 172] width 143 height 154
click at [600, 104] on icon at bounding box center [599, 102] width 8 height 7
click at [610, 126] on div "is" at bounding box center [624, 125] width 60 height 15
click at [664, 122] on icon at bounding box center [662, 124] width 8 height 7
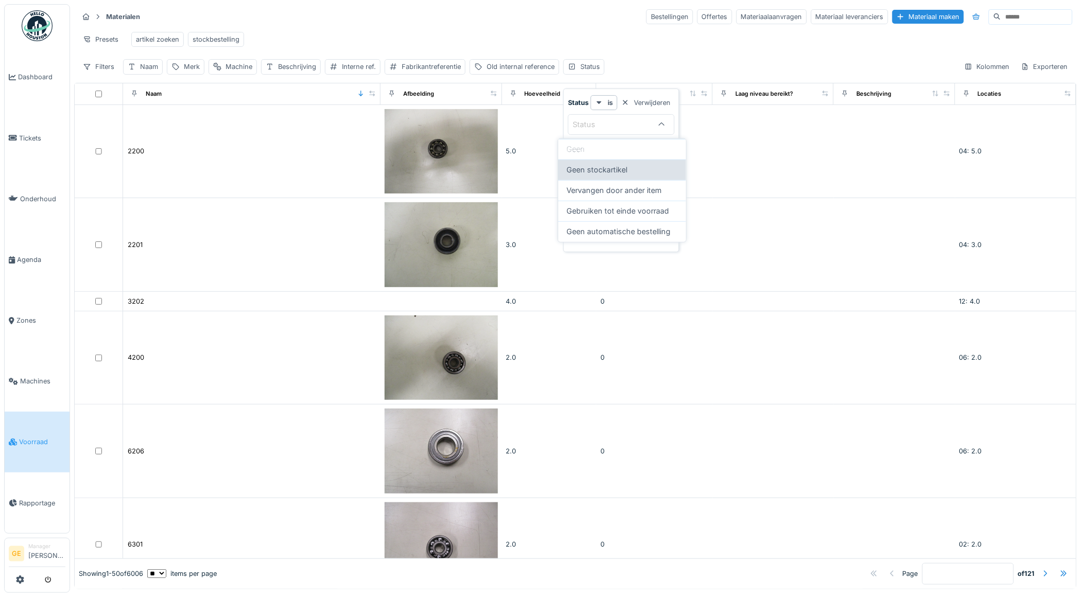
click at [603, 173] on span "Geen stockartikel" at bounding box center [596, 169] width 61 height 11
type input "**********"
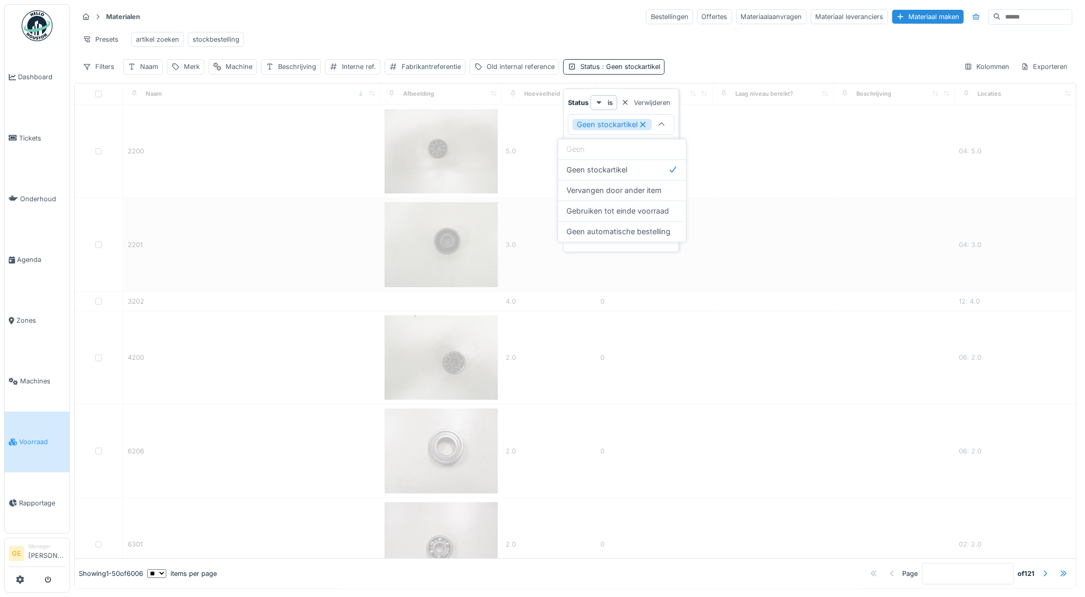
click at [713, 284] on td at bounding box center [773, 244] width 121 height 93
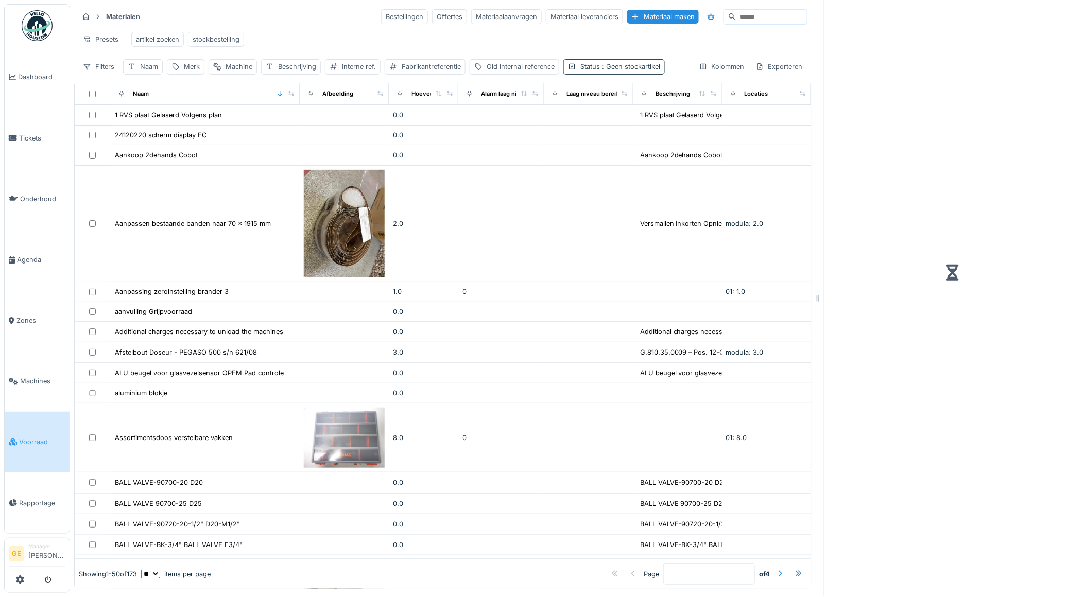
click at [641, 71] on span ": Geen stockartikel" at bounding box center [630, 67] width 60 height 8
click at [642, 125] on icon at bounding box center [643, 124] width 9 height 7
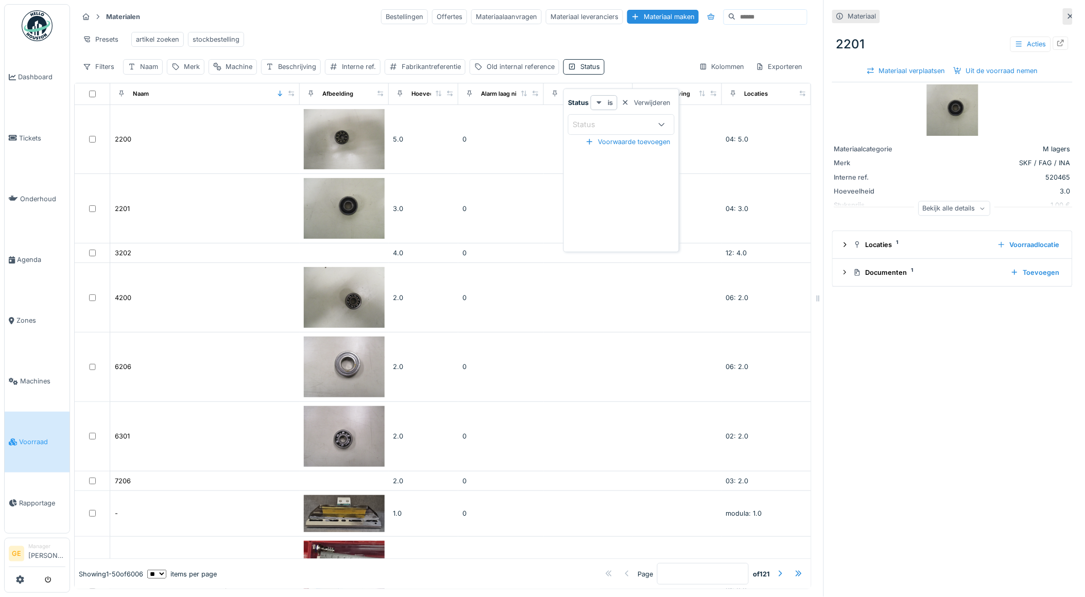
click at [600, 103] on icon at bounding box center [599, 102] width 5 height 3
click at [614, 140] on div "niet" at bounding box center [624, 140] width 60 height 15
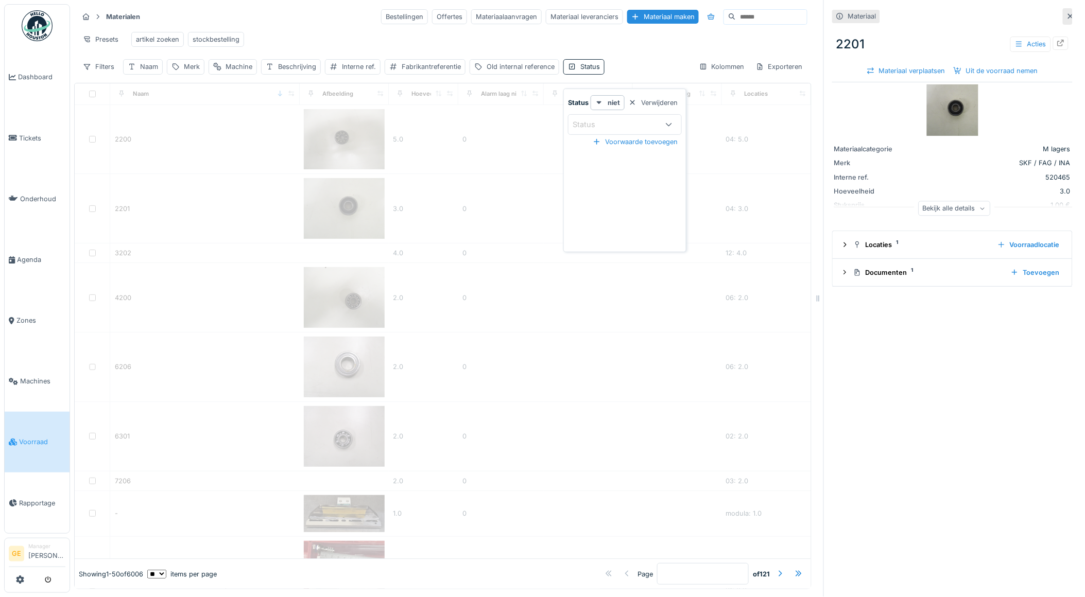
click at [667, 125] on icon at bounding box center [669, 124] width 8 height 7
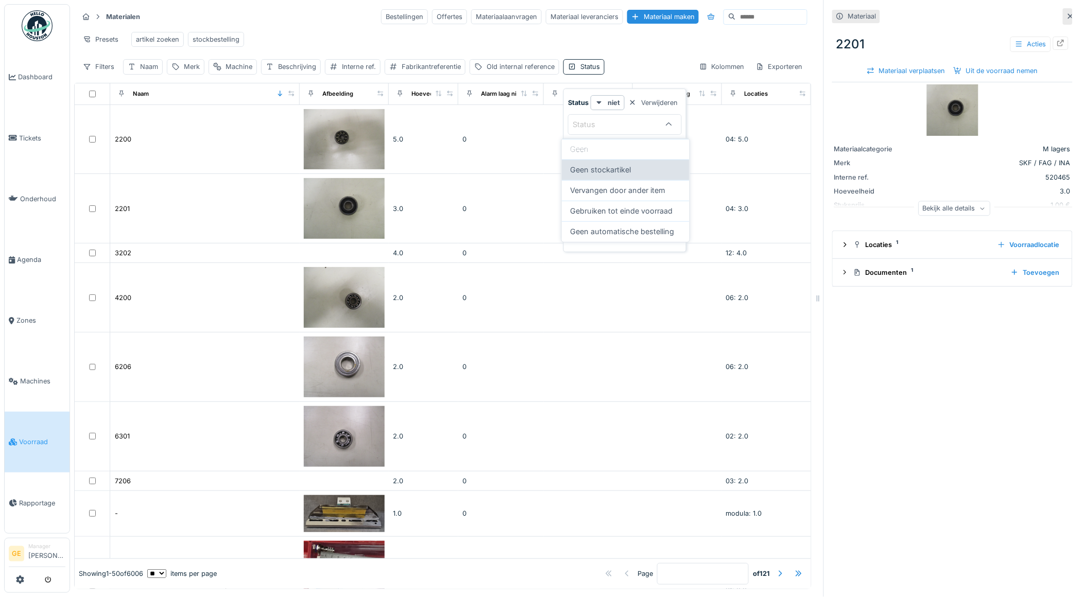
click at [609, 166] on span "Geen stockartikel" at bounding box center [600, 169] width 61 height 11
type input "**********"
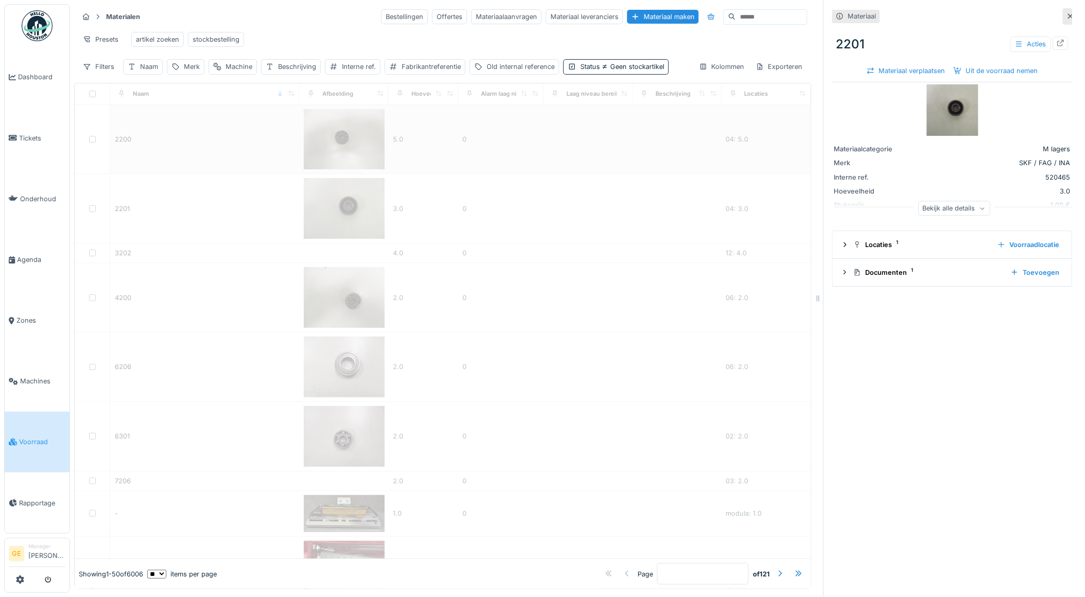
click at [520, 156] on td "0" at bounding box center [500, 140] width 85 height 70
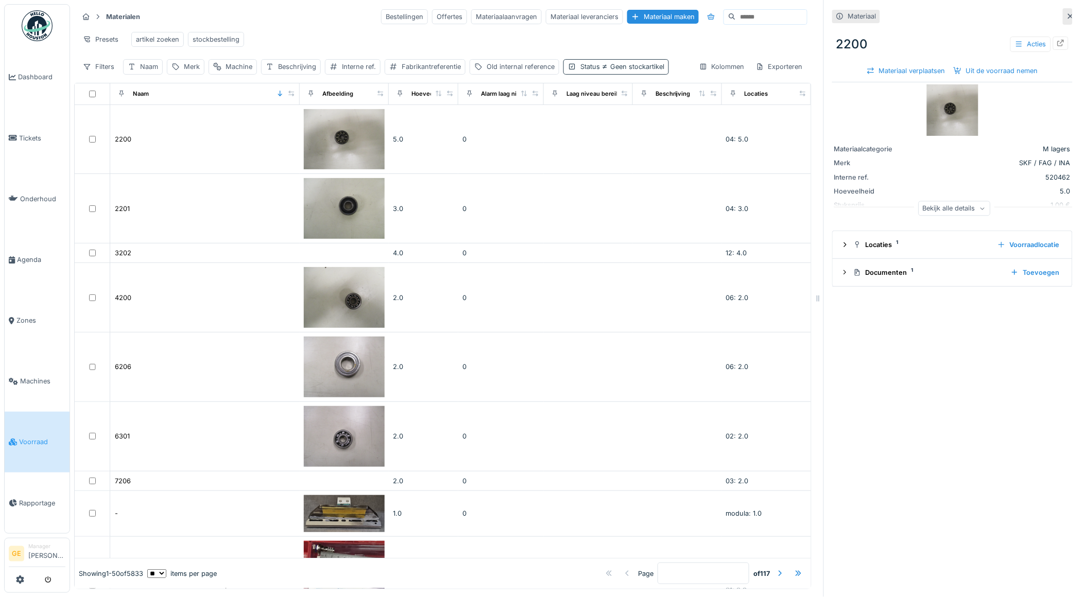
click at [597, 72] on div "Status Geen stockartikel" at bounding box center [622, 67] width 84 height 10
click at [662, 145] on div "Voorwaarde toevoegen" at bounding box center [635, 142] width 93 height 14
click at [600, 144] on icon at bounding box center [599, 146] width 8 height 7
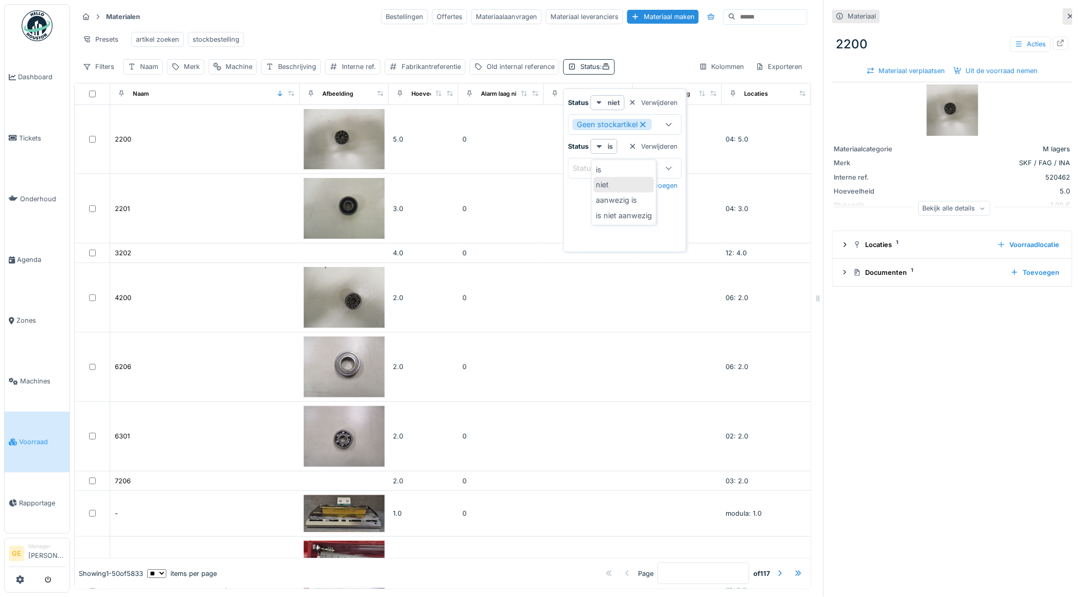
click at [606, 181] on div "niet" at bounding box center [624, 184] width 60 height 15
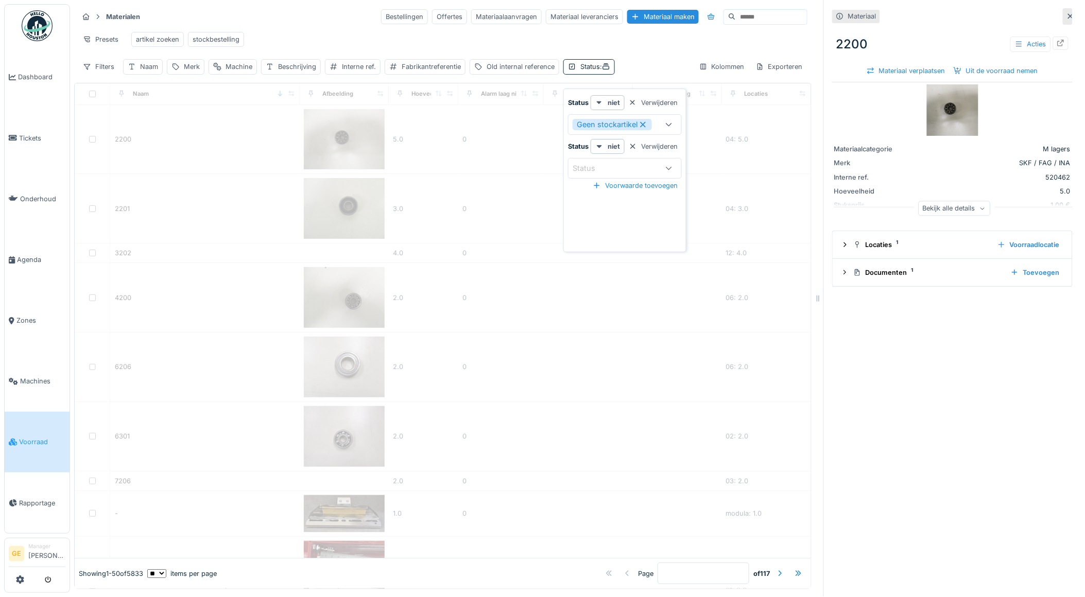
click at [600, 172] on div "Status" at bounding box center [591, 168] width 37 height 11
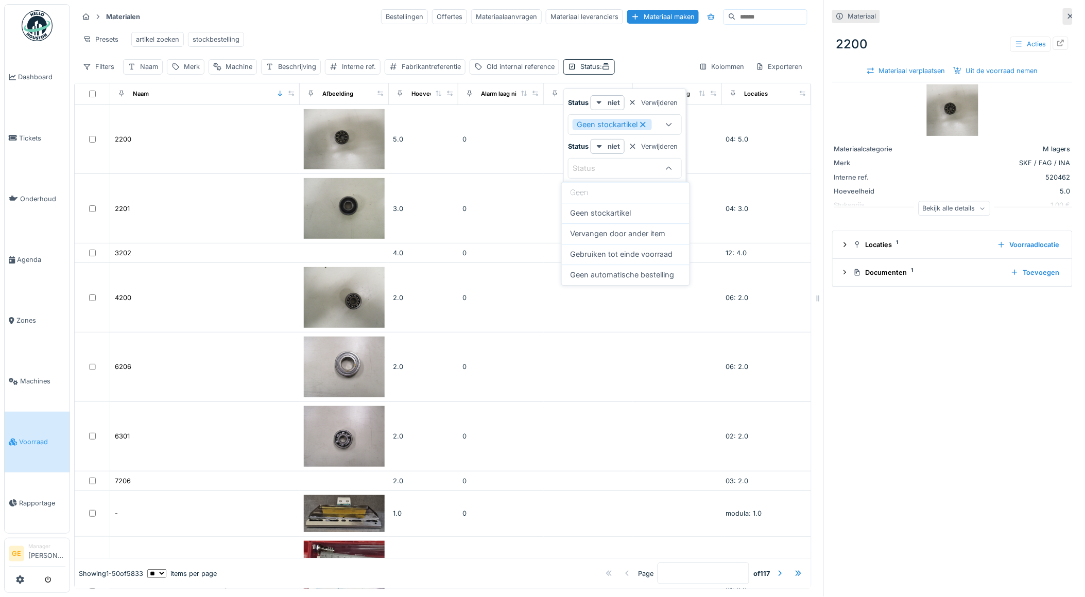
click at [657, 45] on div "Presets artikel zoeken stockbestelling" at bounding box center [442, 39] width 729 height 23
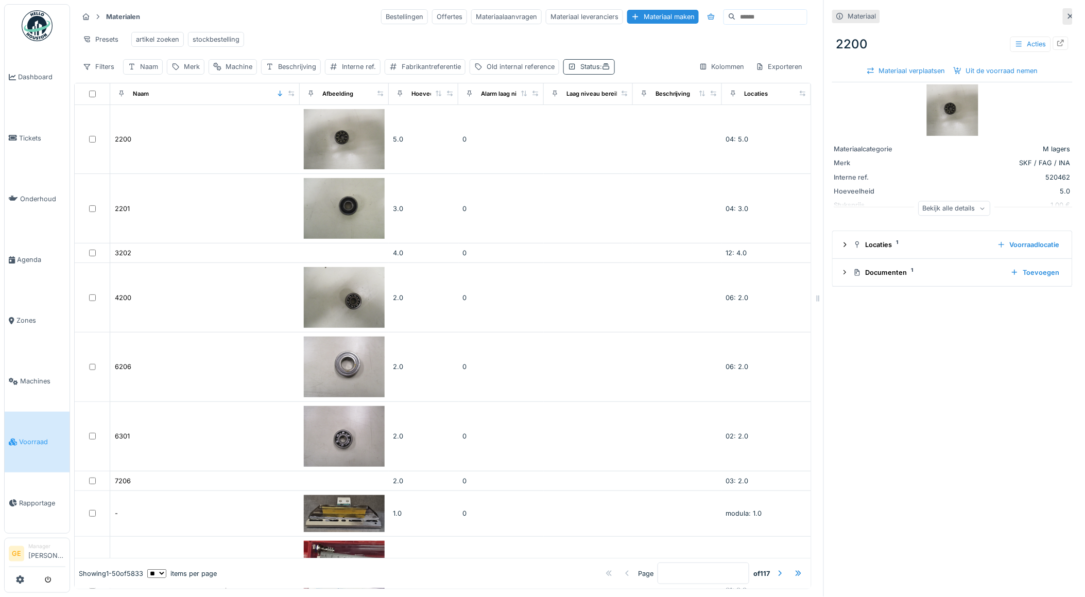
click at [584, 72] on div "Status :" at bounding box center [595, 67] width 30 height 10
click at [599, 72] on div "Status :" at bounding box center [595, 67] width 30 height 10
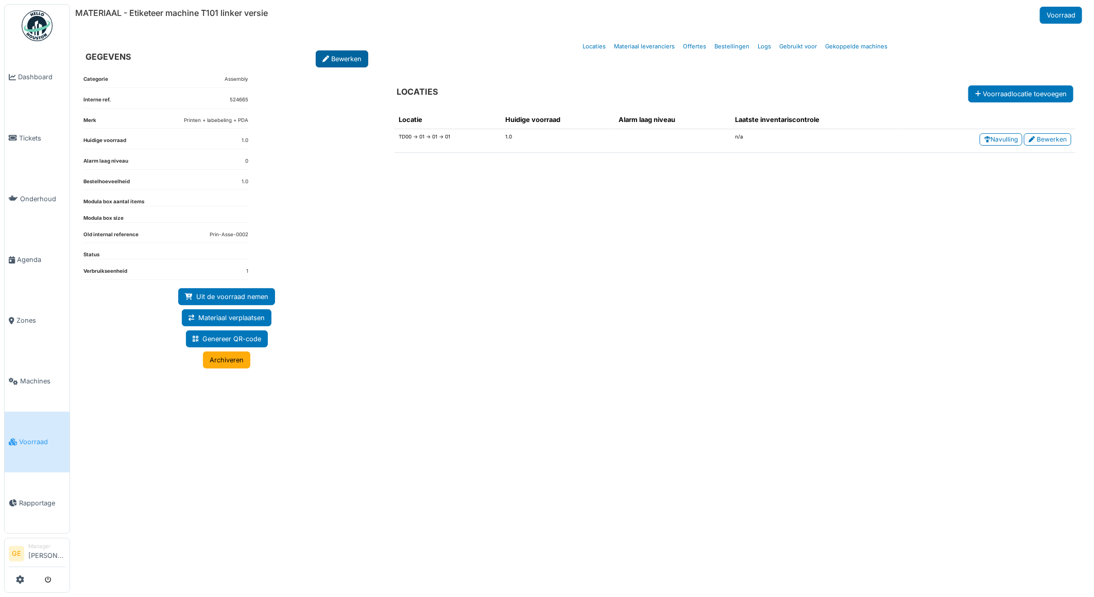
click at [344, 57] on link "Bewerken" at bounding box center [342, 58] width 53 height 17
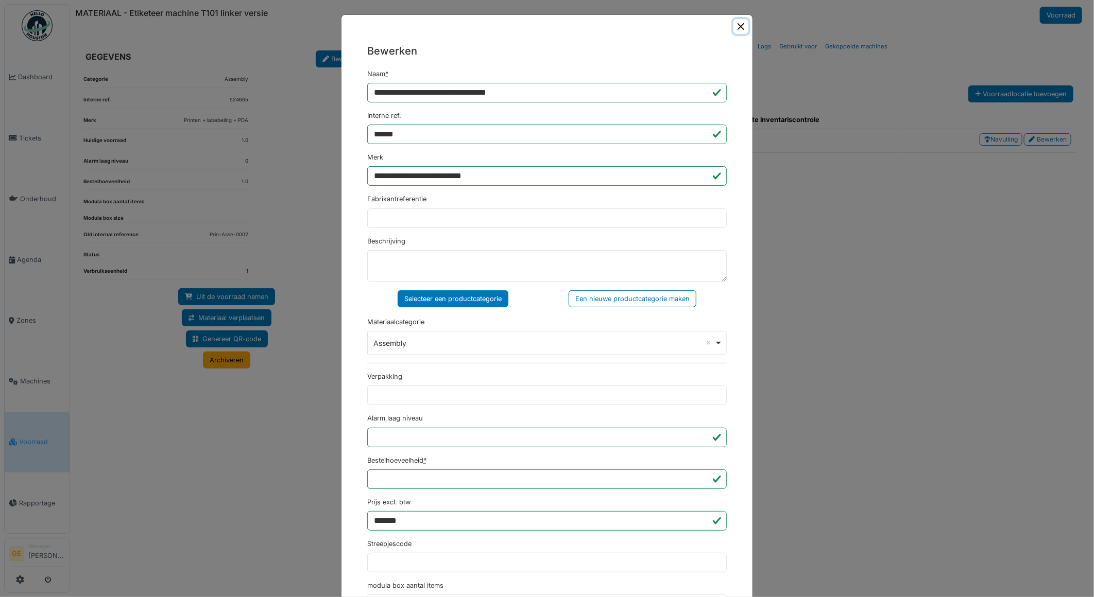
click at [735, 26] on button "Close" at bounding box center [740, 26] width 15 height 15
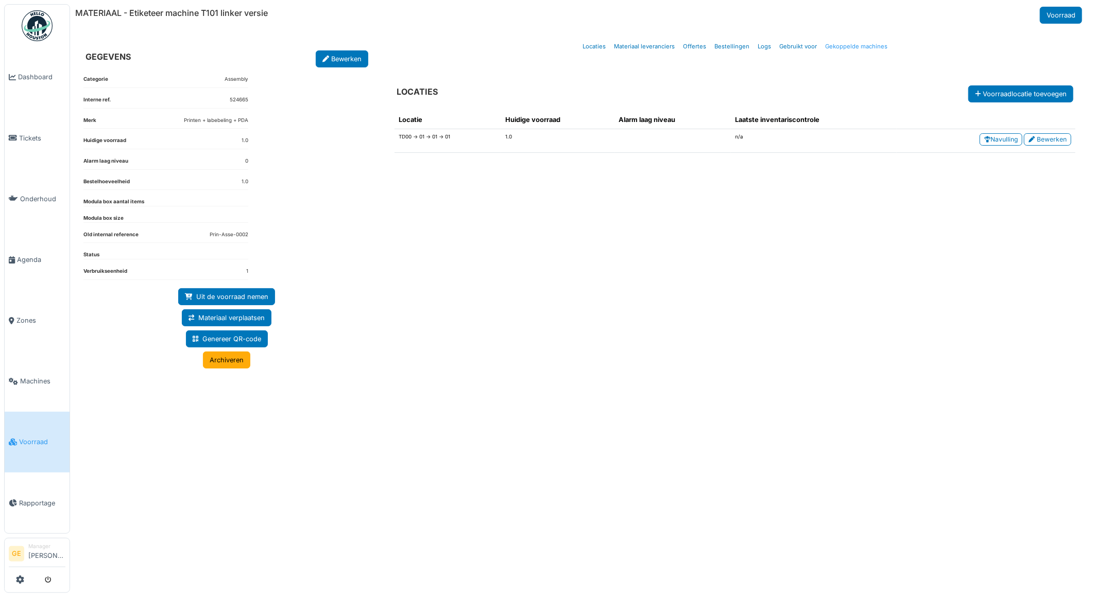
click at [840, 47] on link "Gekoppelde machines" at bounding box center [856, 47] width 71 height 24
click at [650, 48] on link "Materiaal leveranciers" at bounding box center [644, 47] width 69 height 24
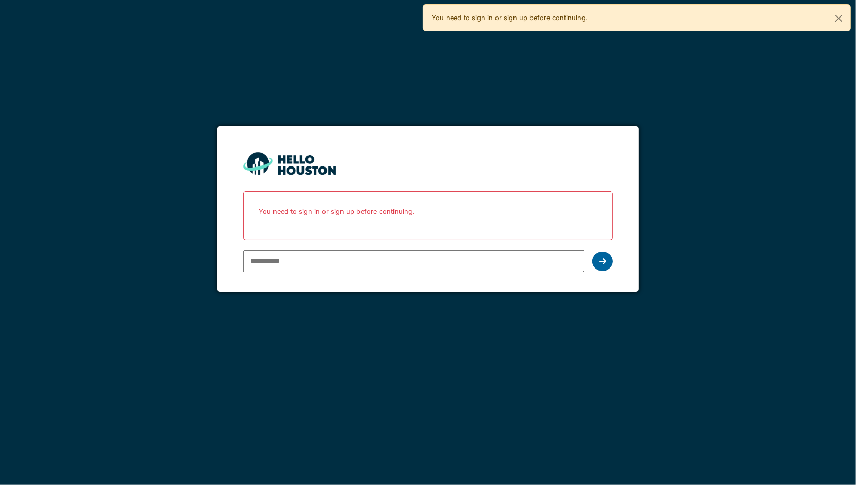
type input "**********"
click at [598, 257] on div at bounding box center [602, 261] width 21 height 20
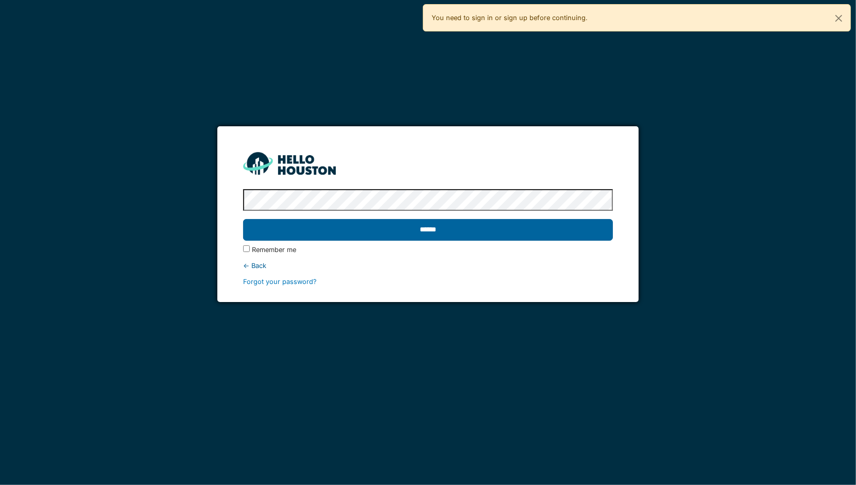
click at [447, 227] on input "******" at bounding box center [428, 230] width 370 height 22
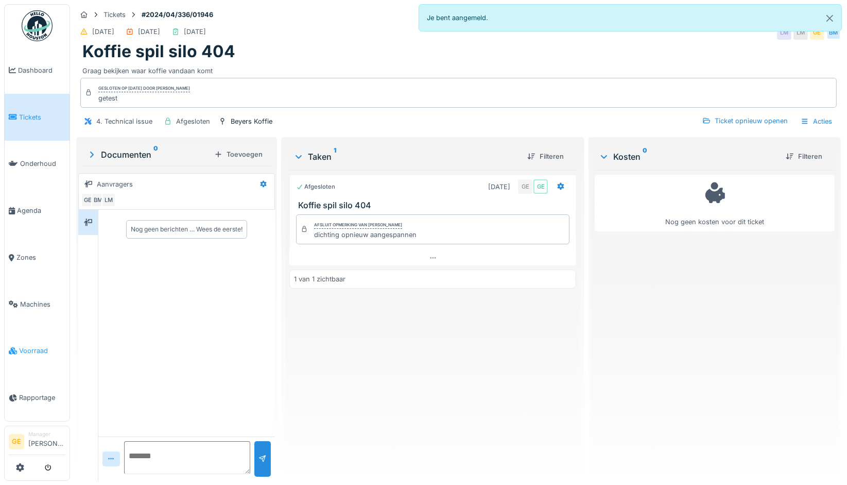
click at [38, 347] on span "Voorraad" at bounding box center [42, 351] width 46 height 10
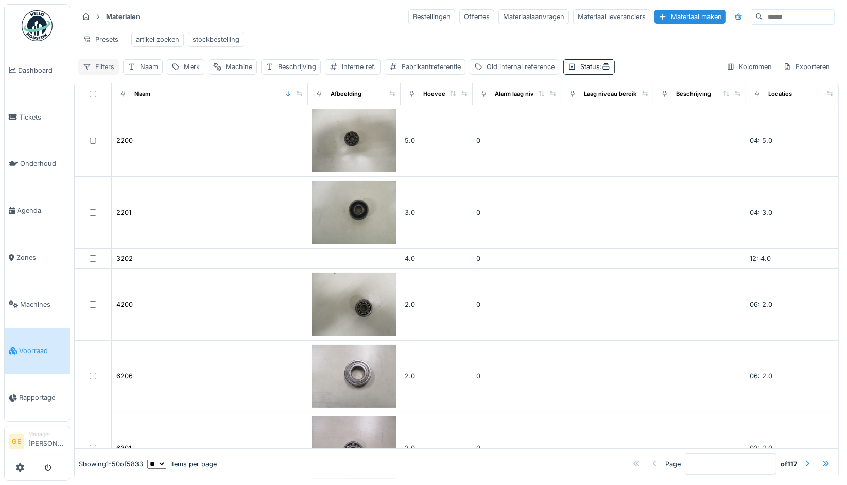
click at [103, 74] on div "Filters" at bounding box center [98, 66] width 41 height 15
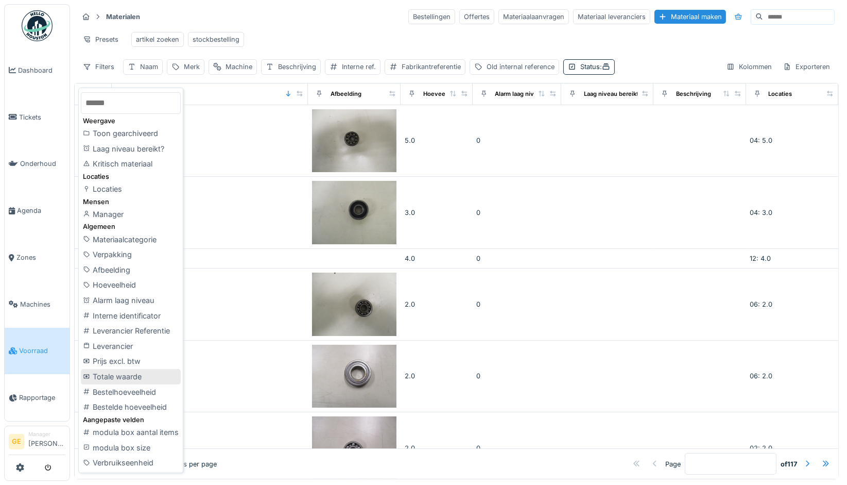
click at [115, 371] on div "Totale waarde" at bounding box center [131, 376] width 100 height 15
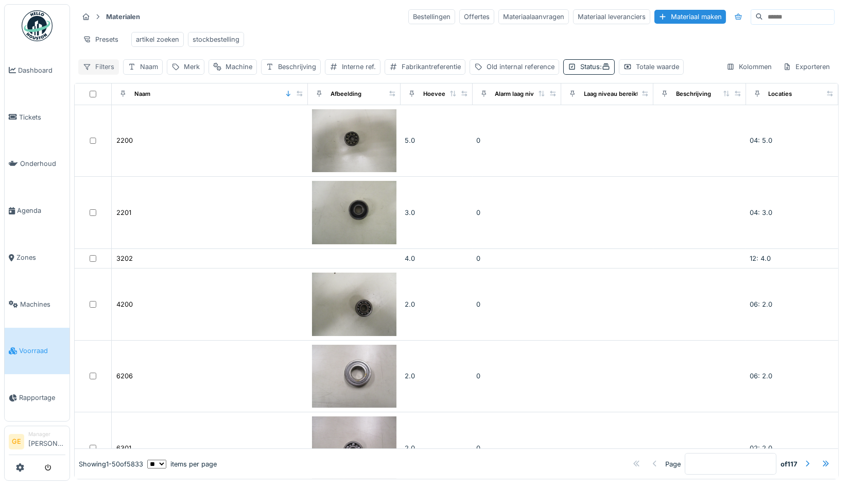
click at [99, 74] on div "Filters" at bounding box center [98, 66] width 41 height 15
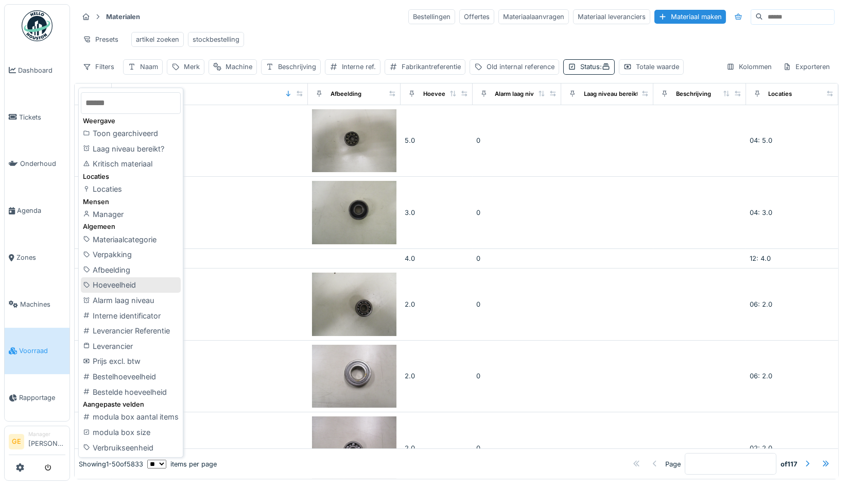
click at [145, 283] on div "Hoeveelheid" at bounding box center [131, 284] width 100 height 15
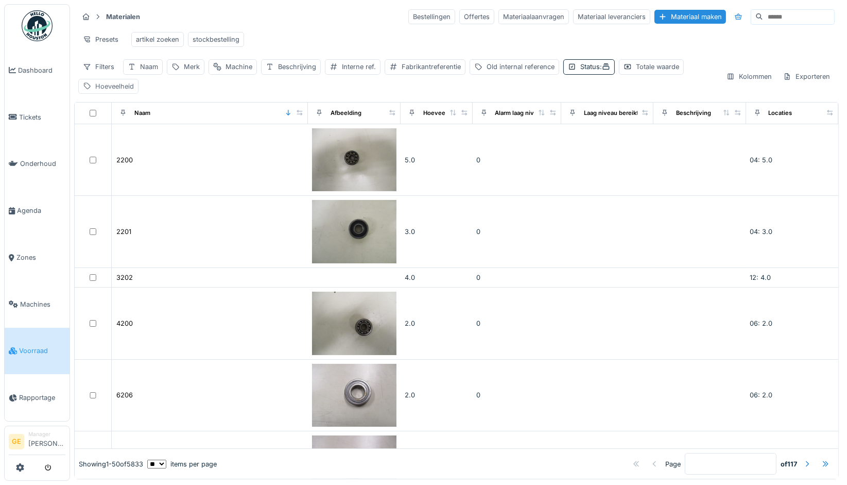
click at [120, 91] on div "Hoeveelheid" at bounding box center [114, 86] width 39 height 10
click at [150, 141] on input "Hoeveelheid" at bounding box center [164, 143] width 162 height 22
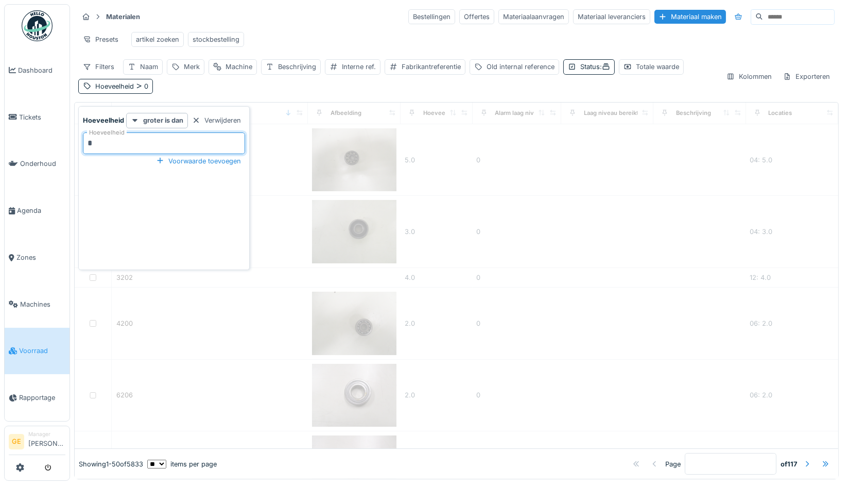
type input "*"
click at [151, 203] on div "Hoeveelheid groter is dan Verwijderen Hoeveelheid * Voorwaarde toevoegen" at bounding box center [164, 190] width 166 height 154
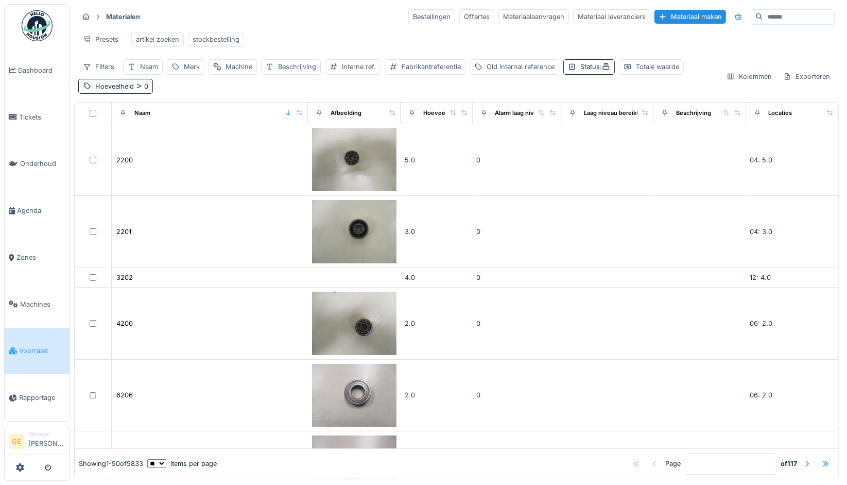
click at [304, 33] on div "Presets artikel zoeken stockbestelling" at bounding box center [456, 39] width 756 height 23
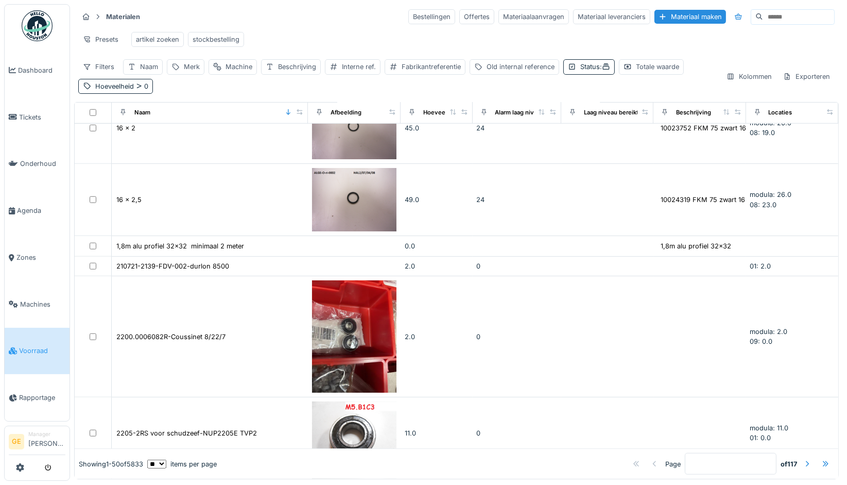
scroll to position [915, 0]
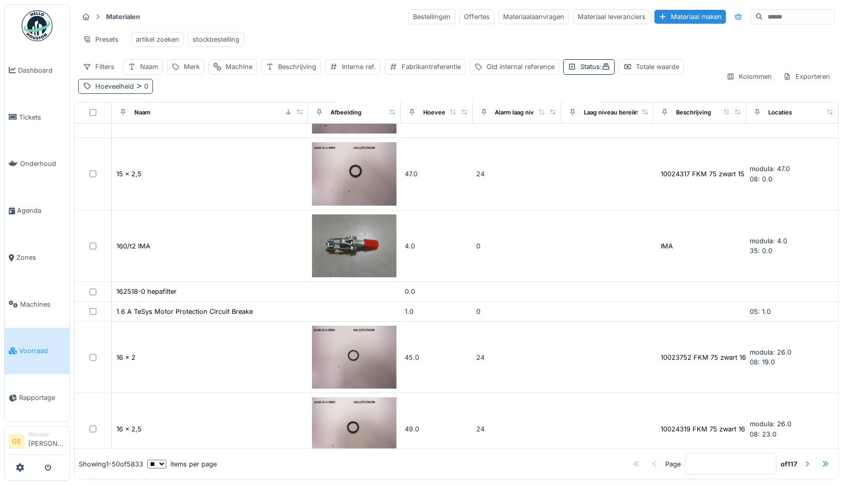
click at [124, 91] on div "Hoeveelheid 0" at bounding box center [121, 86] width 53 height 10
click at [134, 119] on icon at bounding box center [134, 120] width 5 height 3
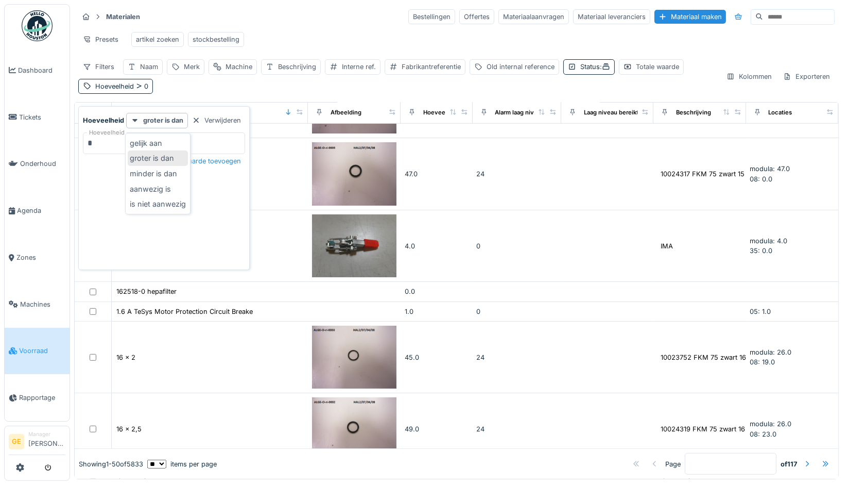
click at [142, 159] on div "groter is dan" at bounding box center [158, 157] width 60 height 15
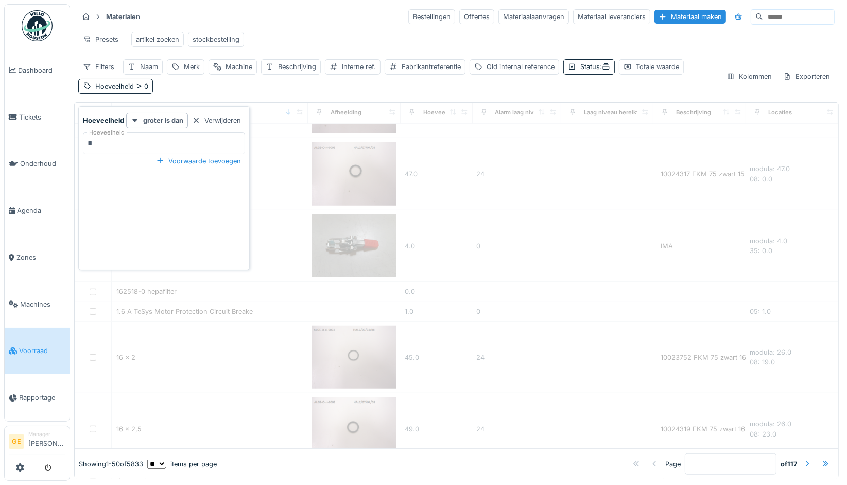
click at [120, 143] on input "*" at bounding box center [164, 143] width 162 height 22
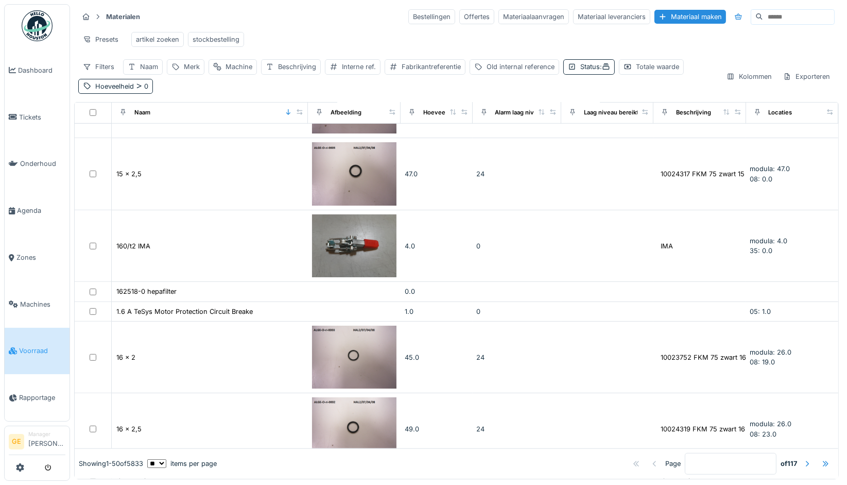
click at [315, 27] on div "Materialen Bestellingen Offertes Materiaalaanvragen Materiaal leveranciers Mate…" at bounding box center [456, 51] width 765 height 94
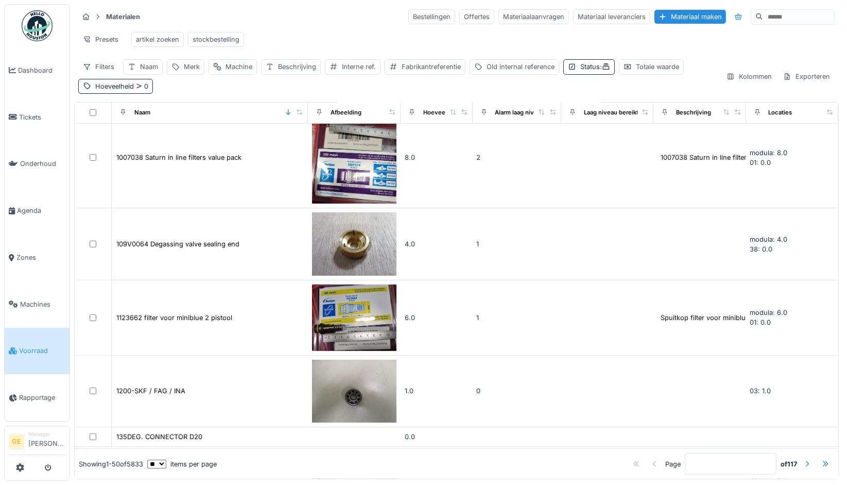
scroll to position [286, 0]
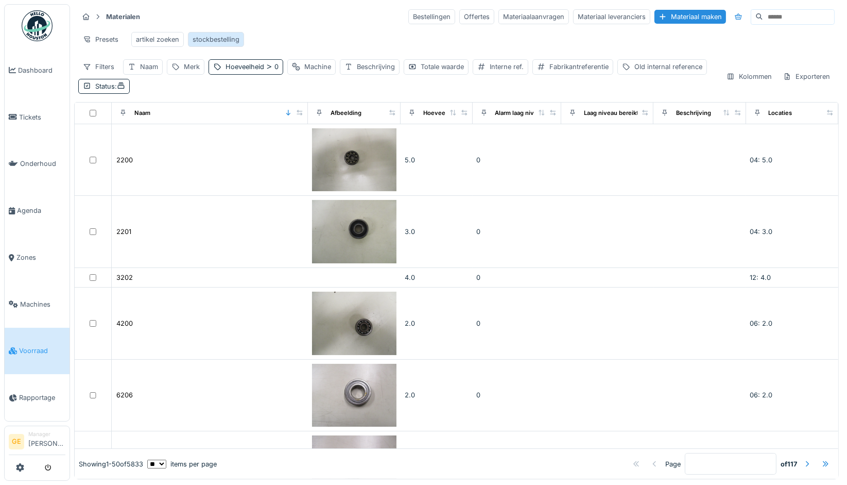
drag, startPoint x: 232, startPoint y: 39, endPoint x: 227, endPoint y: 43, distance: 6.6
click at [232, 39] on div "stockbestelling" at bounding box center [216, 40] width 47 height 10
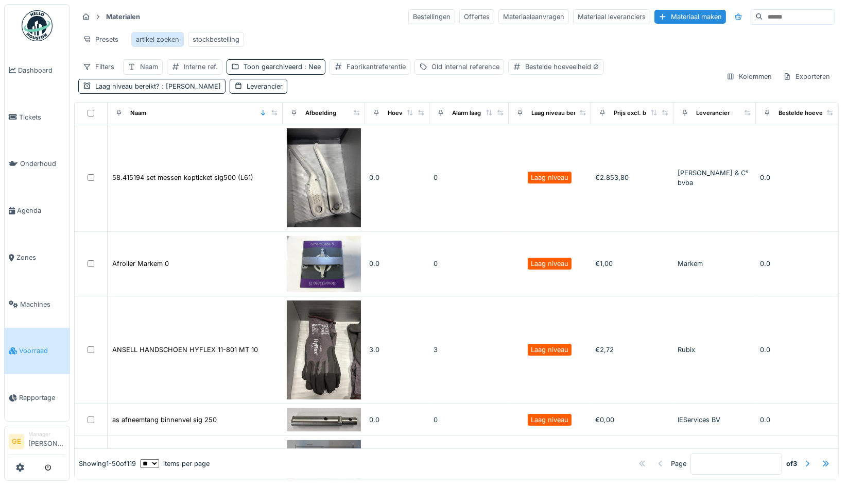
click at [163, 40] on div "artikel zoeken" at bounding box center [157, 40] width 43 height 10
